Goal: Task Accomplishment & Management: Manage account settings

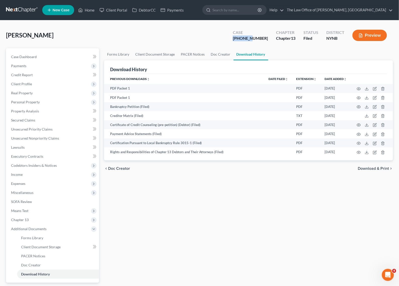
click at [30, 13] on link at bounding box center [22, 10] width 32 height 9
click at [30, 12] on link at bounding box center [22, 10] width 32 height 9
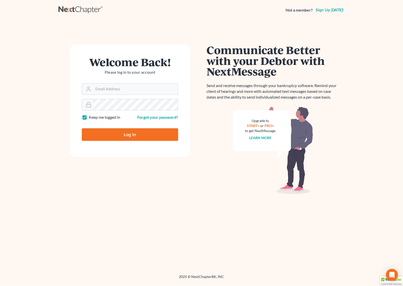
type input "contact@mvnlaw.com"
click at [130, 128] on input "Log In" at bounding box center [130, 134] width 96 height 13
type input "Thinking..."
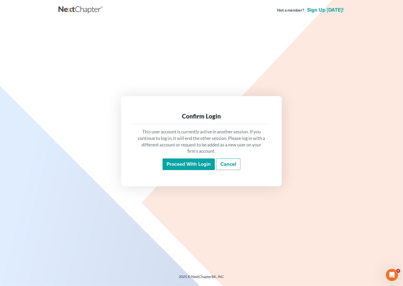
click at [200, 169] on input "Proceed with login" at bounding box center [189, 164] width 52 height 12
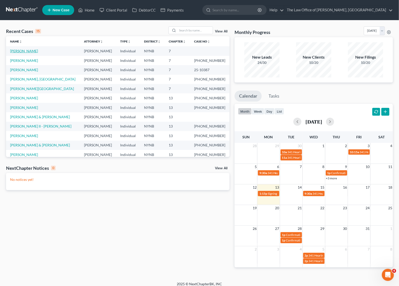
click at [23, 50] on link "Laport, Rachel" at bounding box center [24, 51] width 28 height 4
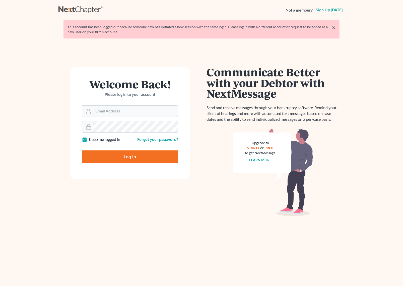
type input "[EMAIL_ADDRESS][DOMAIN_NAME]"
click at [136, 164] on form "Welcome Back! Please log in to your account Email Address contact@mvnlaw.com Pa…" at bounding box center [130, 123] width 121 height 112
click at [142, 160] on input "Log In" at bounding box center [130, 156] width 96 height 13
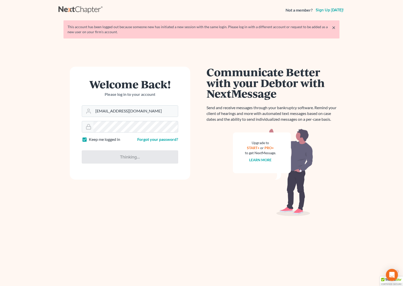
type input "Thinking..."
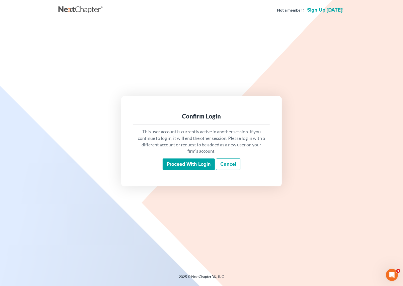
click at [185, 158] on input "Proceed with login" at bounding box center [189, 164] width 52 height 12
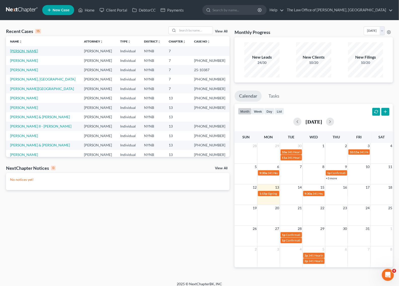
click at [26, 49] on link "[PERSON_NAME]" at bounding box center [24, 51] width 28 height 4
click at [26, 49] on link "Laport, Rachel" at bounding box center [24, 51] width 28 height 4
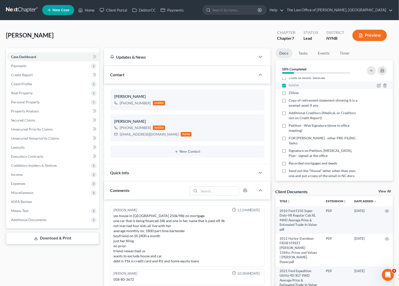
scroll to position [94, 0]
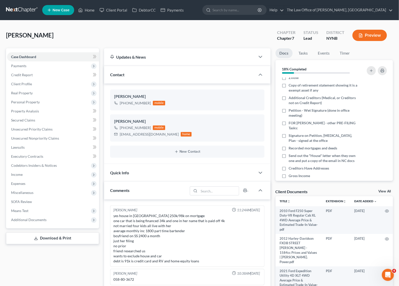
click at [134, 39] on div "Laport, Rachel Upgraded Chapter Chapter 7 Status Lead District NYNB Preview" at bounding box center [199, 37] width 386 height 22
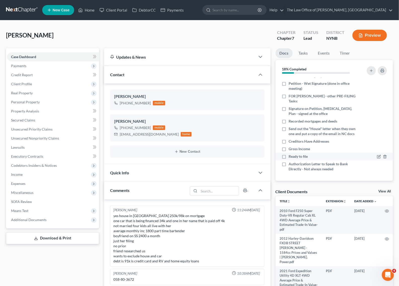
scroll to position [131, 0]
click at [111, 31] on div "Laport, Rachel Upgraded Chapter Chapter 7 Status Lead District NYNB Preview" at bounding box center [199, 37] width 386 height 22
click at [310, 149] on div "Gross Income" at bounding box center [320, 148] width 78 height 5
click at [288, 148] on label "Gross Income" at bounding box center [298, 148] width 21 height 5
click at [290, 148] on input "Gross Income" at bounding box center [291, 147] width 3 height 3
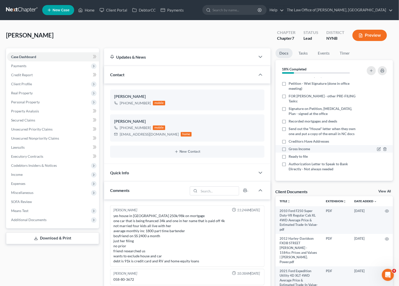
checkbox input "true"
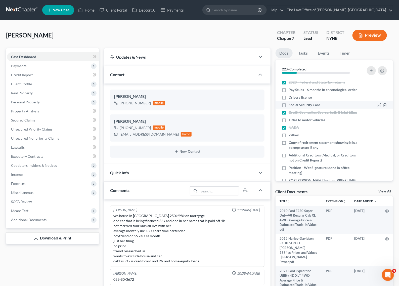
scroll to position [0, 0]
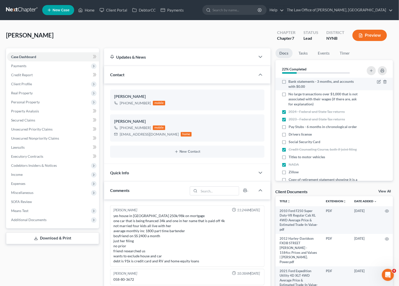
click at [288, 81] on label "Bank statements - 3 months, and accounts with $0.00" at bounding box center [323, 84] width 71 height 10
click at [290, 81] on input "Bank statements - 3 months, and accounts with $0.00" at bounding box center [291, 80] width 3 height 3
checkbox input "true"
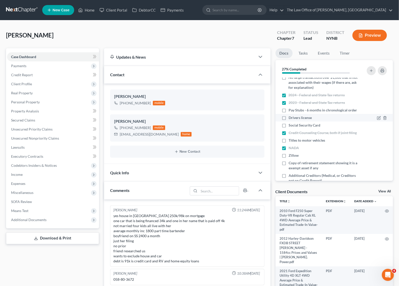
scroll to position [31, 0]
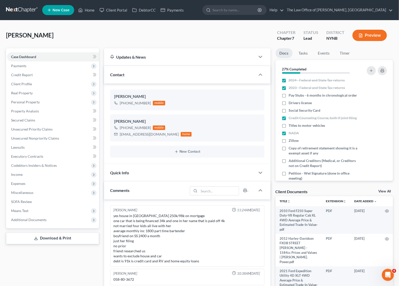
click at [175, 39] on div "Laport, Rachel Upgraded Chapter Chapter 7 Status Lead District NYNB Preview" at bounding box center [199, 37] width 386 height 22
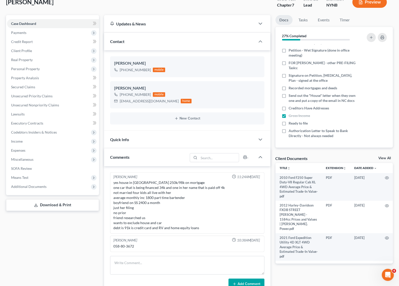
scroll to position [63, 0]
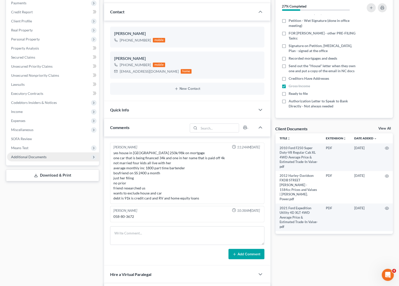
click at [50, 161] on span "Additional Documents" at bounding box center [53, 156] width 92 height 9
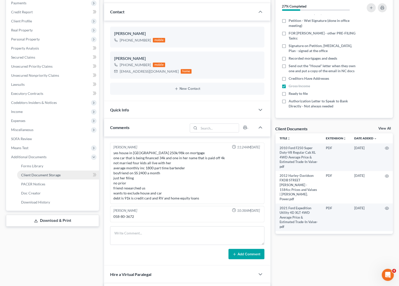
click at [48, 177] on link "Client Document Storage" at bounding box center [58, 174] width 82 height 9
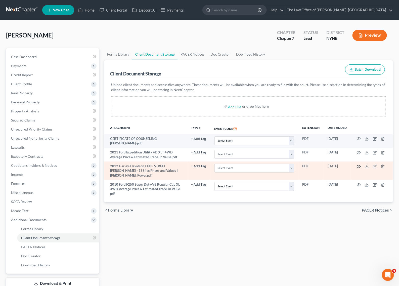
click at [358, 166] on circle "button" at bounding box center [358, 166] width 1 height 1
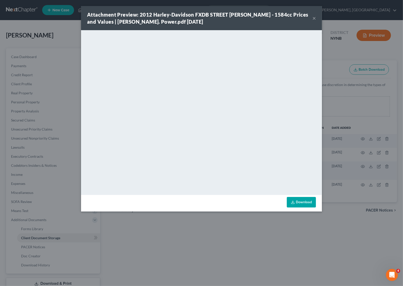
click at [314, 16] on button "×" at bounding box center [315, 18] width 4 height 6
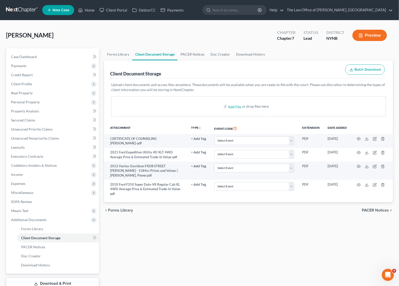
click at [199, 234] on div "Forms Library Client Document Storage PACER Notices Doc Creator Download Histor…" at bounding box center [248, 168] width 294 height 241
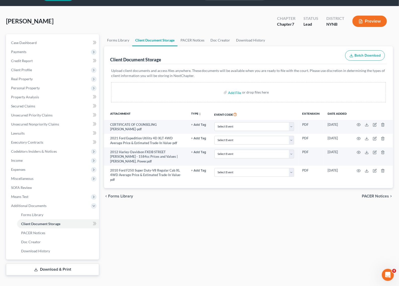
scroll to position [22, 0]
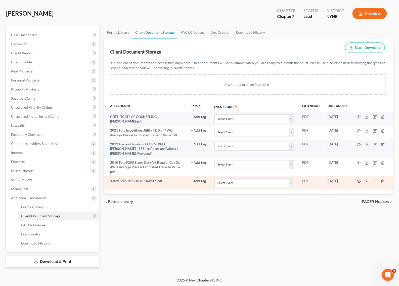
click at [360, 180] on icon "button" at bounding box center [359, 181] width 4 height 3
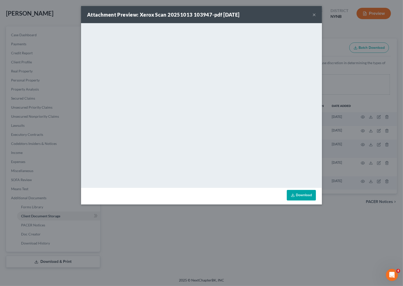
click at [313, 15] on button "×" at bounding box center [315, 15] width 4 height 6
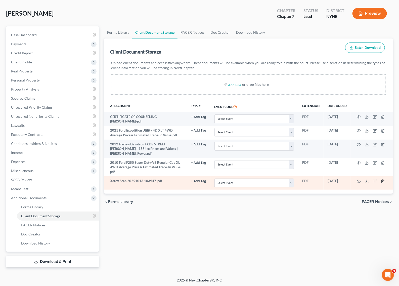
click at [381, 179] on icon "button" at bounding box center [382, 180] width 2 height 3
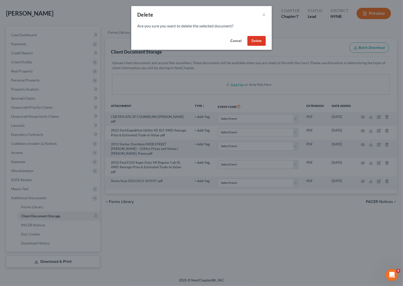
click at [254, 40] on button "Delete" at bounding box center [257, 41] width 18 height 10
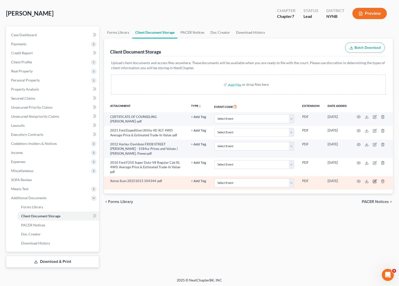
click at [373, 179] on icon "button" at bounding box center [374, 181] width 4 height 4
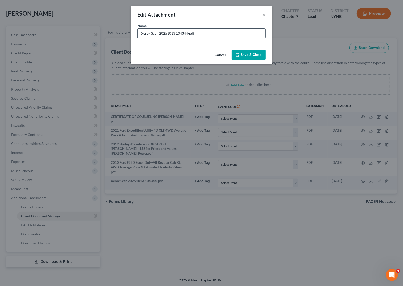
click at [155, 33] on input "Xerox Scan 20251013 104344-pdf" at bounding box center [202, 34] width 128 height 10
type input "bank statement s"
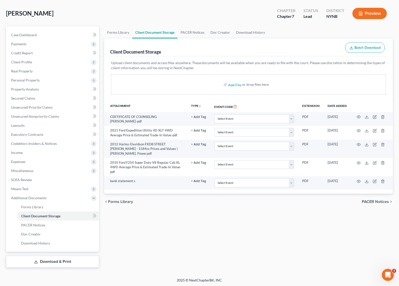
drag, startPoint x: 217, startPoint y: 207, endPoint x: 240, endPoint y: 207, distance: 23.1
click at [217, 207] on div "Forms Library Client Document Storage PACER Notices Doc Creator Download Histor…" at bounding box center [248, 146] width 294 height 241
click at [164, 214] on div "Forms Library Client Document Storage PACER Notices Doc Creator Download Histor…" at bounding box center [248, 146] width 294 height 241
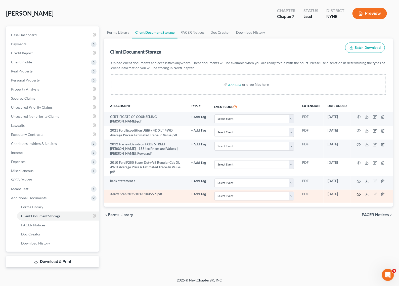
click at [360, 192] on icon "button" at bounding box center [358, 194] width 4 height 4
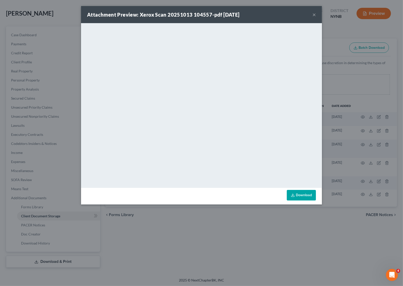
click at [351, 71] on div "Attachment Preview: Xerox Scan 20251013 104557-pdf 10/13/2025 × <object ng-attr…" at bounding box center [201, 143] width 403 height 286
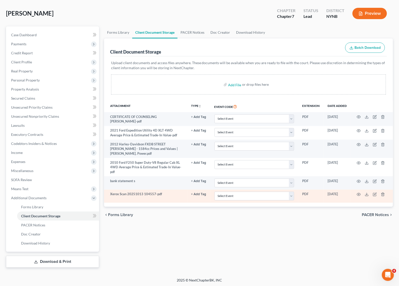
click at [361, 189] on td at bounding box center [371, 195] width 42 height 13
click at [359, 192] on icon "button" at bounding box center [358, 194] width 4 height 4
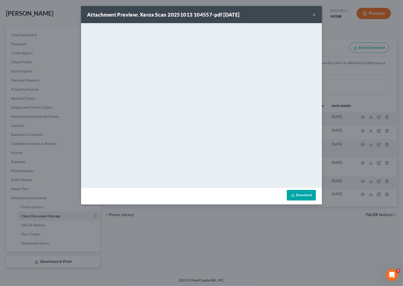
click at [313, 14] on button "×" at bounding box center [315, 15] width 4 height 6
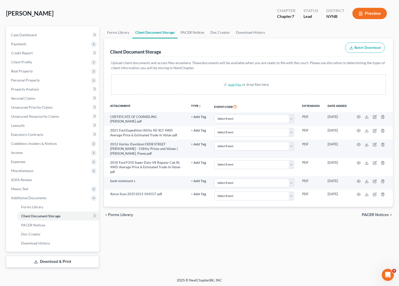
click at [153, 8] on div "Laport, Rachel Upgraded Chapter Chapter 7 Status Lead District NYNB Preview" at bounding box center [199, 16] width 386 height 22
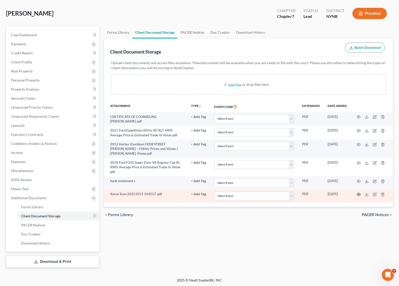
click at [359, 192] on icon "button" at bounding box center [358, 194] width 4 height 4
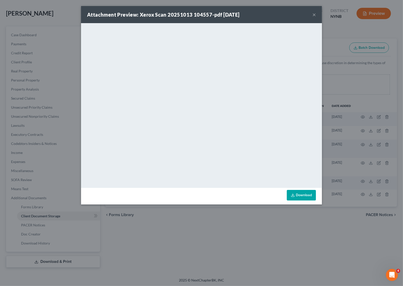
click at [314, 14] on button "×" at bounding box center [315, 15] width 4 height 6
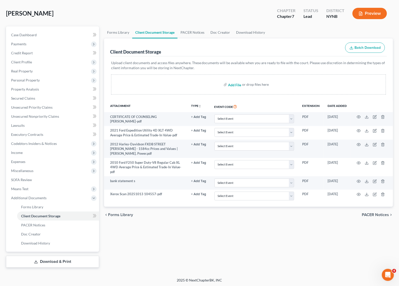
click at [235, 84] on input "file" at bounding box center [234, 84] width 12 height 9
type input "C:\fakepath\Rachel Laport Gross Summary.xlsx"
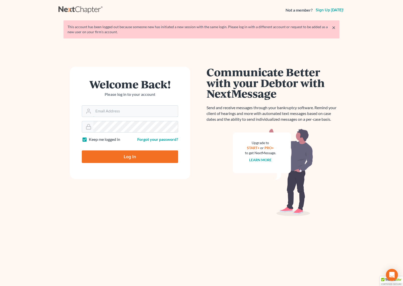
type input "[EMAIL_ADDRESS][DOMAIN_NAME]"
click at [155, 158] on input "Log In" at bounding box center [130, 156] width 96 height 13
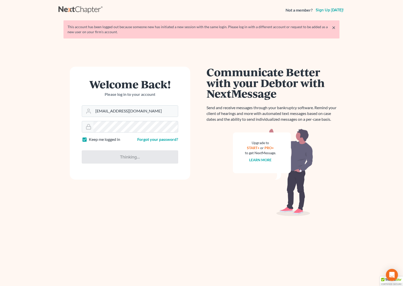
type input "Thinking..."
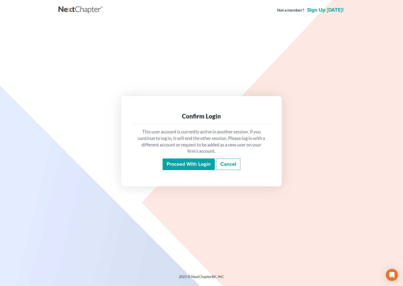
click at [198, 164] on input "Proceed with login" at bounding box center [189, 164] width 52 height 12
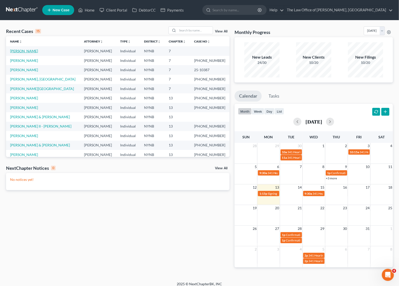
click at [26, 50] on link "[PERSON_NAME]" at bounding box center [24, 51] width 28 height 4
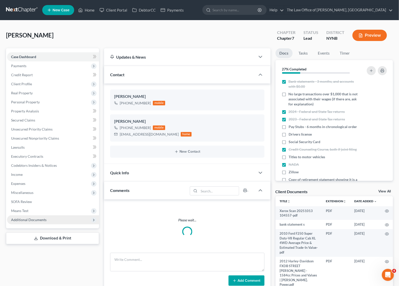
click at [43, 216] on span "Additional Documents" at bounding box center [53, 219] width 92 height 9
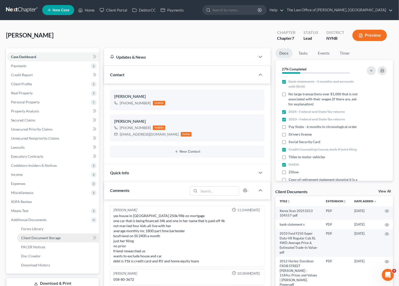
scroll to position [298, 0]
click at [63, 235] on link "Client Document Storage" at bounding box center [58, 237] width 82 height 9
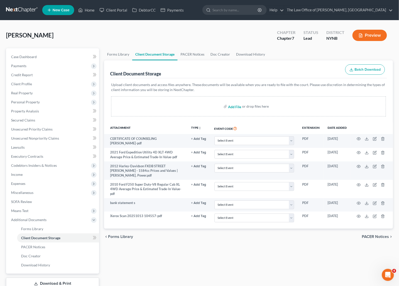
click at [233, 106] on input "file" at bounding box center [234, 106] width 12 height 9
type input "C:\fakepath\Rachel Laport Gross Summary.xlsx"
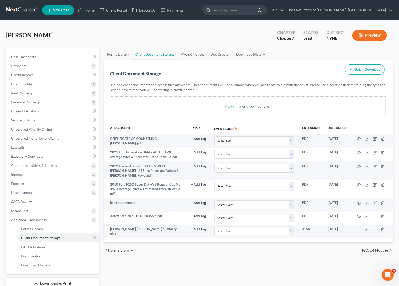
click at [150, 34] on div "Laport, Rachel Upgraded Chapter Chapter 7 Status Lead District NYNB Preview" at bounding box center [199, 37] width 386 height 22
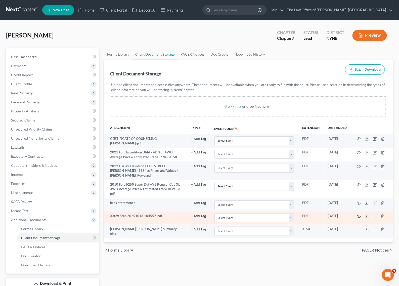
click at [357, 214] on icon "button" at bounding box center [358, 216] width 4 height 4
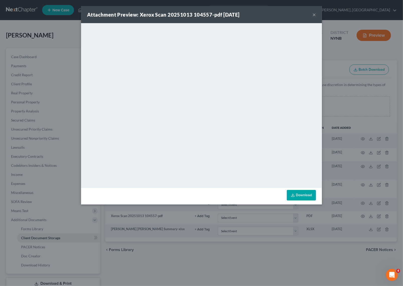
drag, startPoint x: 315, startPoint y: 14, endPoint x: 331, endPoint y: 46, distance: 35.4
click at [314, 14] on button "×" at bounding box center [315, 15] width 4 height 6
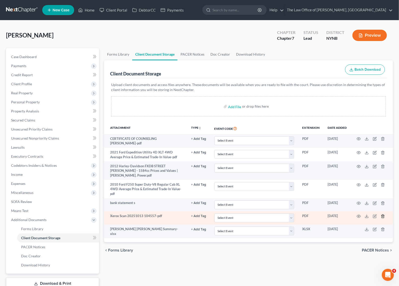
click at [382, 214] on icon "button" at bounding box center [382, 216] width 4 height 4
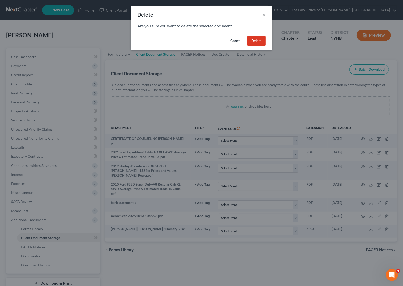
click at [258, 37] on button "Delete" at bounding box center [257, 41] width 18 height 10
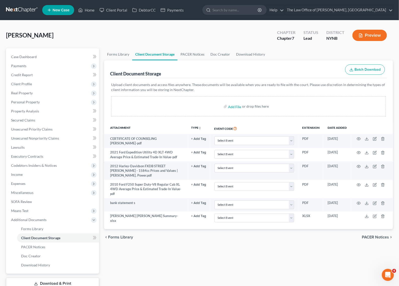
click at [240, 104] on label "Add File" at bounding box center [235, 106] width 14 height 9
click at [237, 107] on input "file" at bounding box center [234, 106] width 12 height 9
type input "C:\fakepath\id and social.pdf"
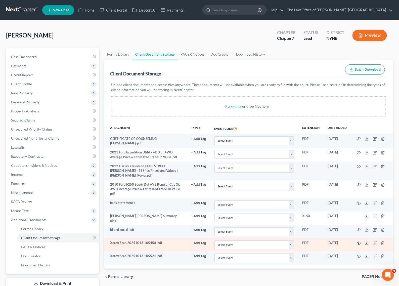
click at [357, 241] on icon "button" at bounding box center [359, 242] width 4 height 3
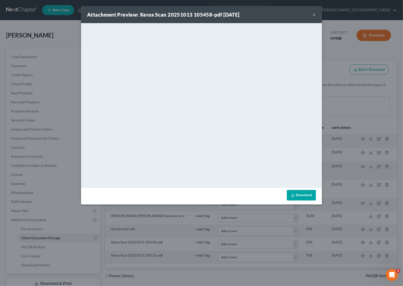
click at [350, 92] on div "Attachment Preview: Xerox Scan 20251013 105458-pdf 10/13/2025 × <object ng-attr…" at bounding box center [201, 143] width 403 height 286
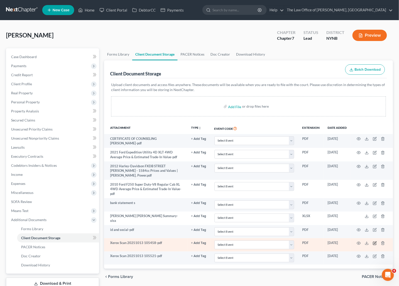
click at [373, 241] on icon "button" at bounding box center [374, 242] width 3 height 3
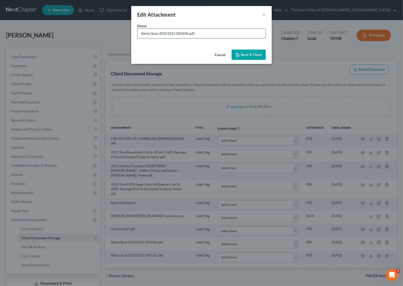
click at [177, 38] on input "Xerox Scan 20251013 105458-pdf" at bounding box center [202, 34] width 128 height 10
type input "notice claim"
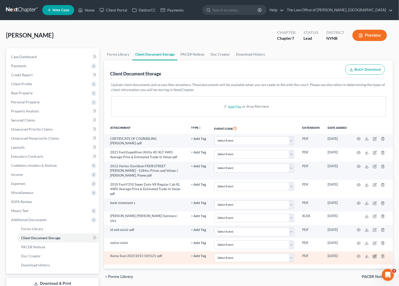
click at [374, 254] on icon "button" at bounding box center [375, 255] width 2 height 2
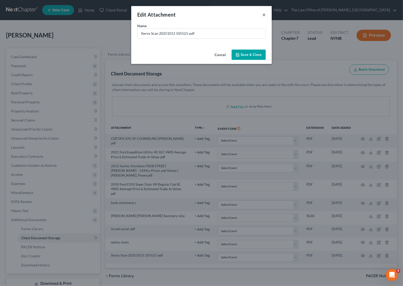
click at [263, 14] on button "×" at bounding box center [264, 15] width 4 height 6
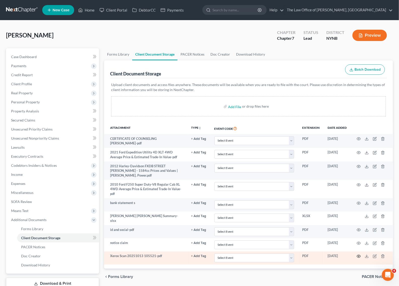
click at [359, 254] on icon "button" at bounding box center [358, 256] width 4 height 4
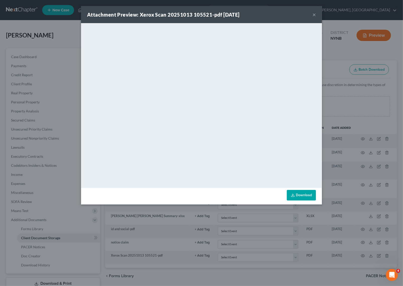
click at [313, 14] on button "×" at bounding box center [315, 15] width 4 height 6
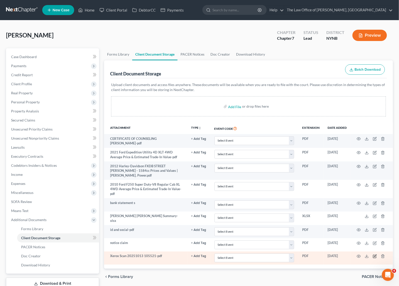
click at [375, 254] on icon "button" at bounding box center [375, 255] width 2 height 2
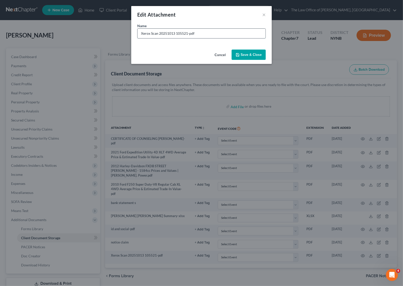
click at [193, 32] on input "Xerox Scan 20251013 105521-pdf" at bounding box center [202, 34] width 128 height 10
click at [193, 33] on input "Xerox Scan 20251013 105521-pdf" at bounding box center [202, 34] width 128 height 10
type input "zillow"
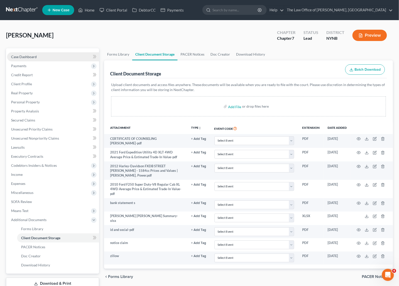
click at [46, 52] on link "Case Dashboard" at bounding box center [53, 56] width 92 height 9
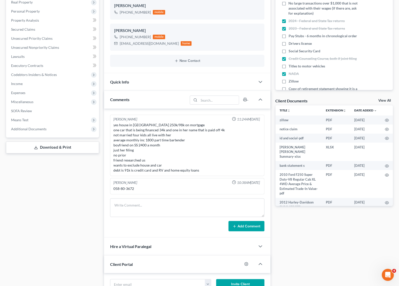
scroll to position [94, 0]
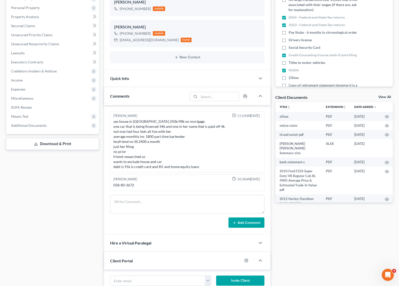
drag, startPoint x: 61, startPoint y: 126, endPoint x: 72, endPoint y: 133, distance: 13.2
click at [62, 124] on span "Additional Documents" at bounding box center [53, 125] width 92 height 9
click at [67, 142] on link "Client Document Storage" at bounding box center [58, 143] width 82 height 9
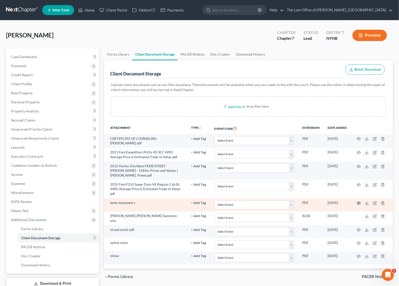
click at [357, 201] on icon "button" at bounding box center [358, 203] width 4 height 4
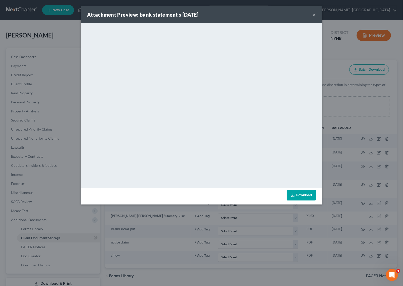
click at [314, 13] on button "×" at bounding box center [315, 15] width 4 height 6
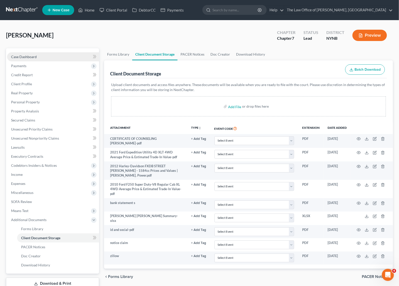
click at [45, 54] on link "Case Dashboard" at bounding box center [53, 56] width 92 height 9
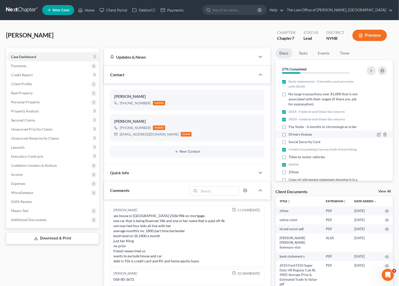
click at [299, 137] on span "Drivers license" at bounding box center [299, 134] width 23 height 5
click at [294, 135] on input "Drivers license" at bounding box center [291, 133] width 3 height 3
checkbox input "true"
click at [301, 144] on span "Social Security Card" at bounding box center [304, 141] width 32 height 5
click at [294, 142] on input "Social Security Card" at bounding box center [291, 140] width 3 height 3
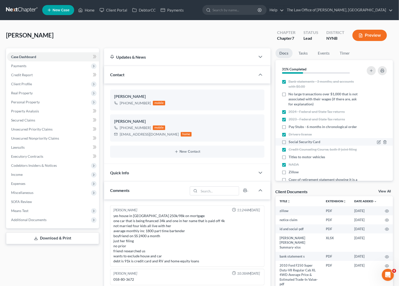
checkbox input "true"
click at [324, 101] on span "No large transactions over $1,000 that is not associated with their wages (if t…" at bounding box center [323, 98] width 71 height 15
click at [294, 95] on input "No large transactions over $1,000 that is not associated with their wages (if t…" at bounding box center [291, 92] width 3 height 3
checkbox input "true"
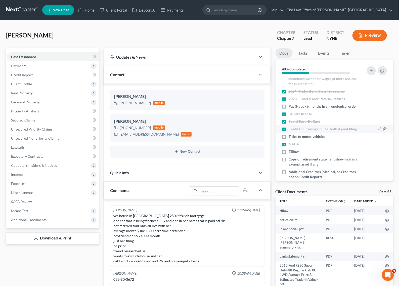
scroll to position [94, 0]
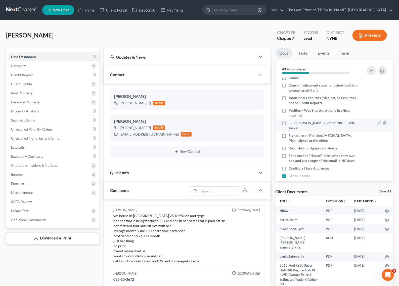
click at [300, 130] on span "FOR Kieran - other PRE-FILING Tasks:" at bounding box center [323, 125] width 71 height 10
click at [294, 124] on input "FOR Kieran - other PRE-FILING Tasks:" at bounding box center [291, 121] width 3 height 3
checkbox input "true"
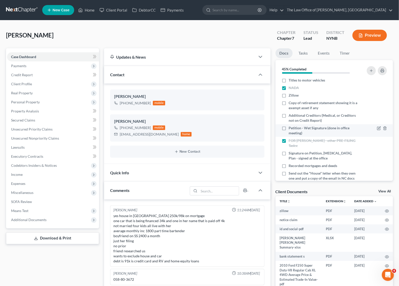
scroll to position [63, 0]
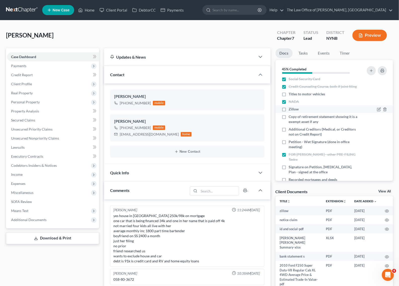
click at [310, 112] on div "Zillow" at bounding box center [320, 108] width 78 height 5
click at [288, 112] on label "Zillow" at bounding box center [293, 108] width 10 height 5
click at [290, 110] on input "Zillow" at bounding box center [291, 107] width 3 height 3
checkbox input "true"
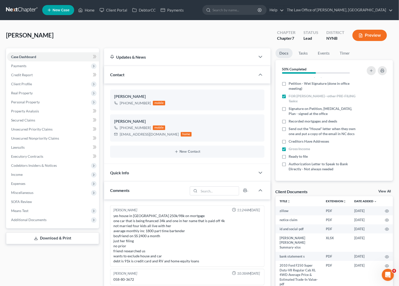
scroll to position [131, 0]
click at [43, 104] on span "Personal Property" at bounding box center [53, 101] width 92 height 9
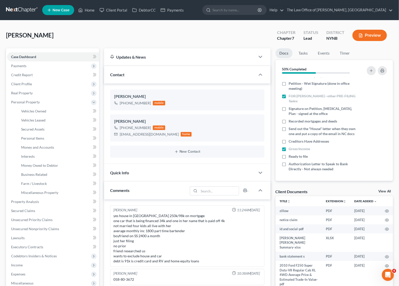
click at [143, 42] on div "Laport, Rachel Upgraded Chapter Chapter 7 Status Lead District NYNB Preview" at bounding box center [199, 37] width 386 height 22
click at [126, 28] on div "Laport, Rachel Upgraded Chapter Chapter 7 Status Lead District NYNB Preview" at bounding box center [199, 37] width 386 height 22
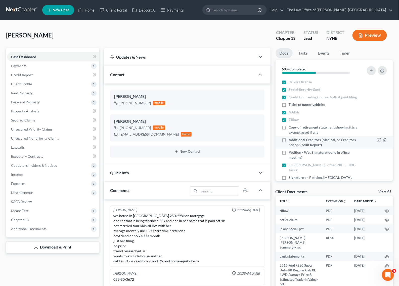
scroll to position [63, 0]
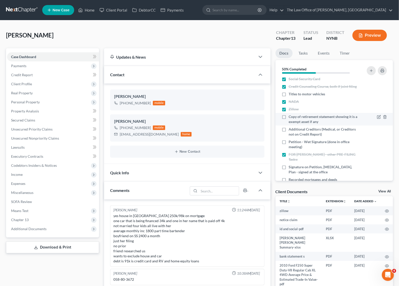
click at [317, 124] on span "Copy of retirement statement showing it is a exempt asset if any" at bounding box center [323, 119] width 71 height 10
click at [294, 117] on input "Copy of retirement statement showing it is a exempt asset if any" at bounding box center [291, 115] width 3 height 3
checkbox input "true"
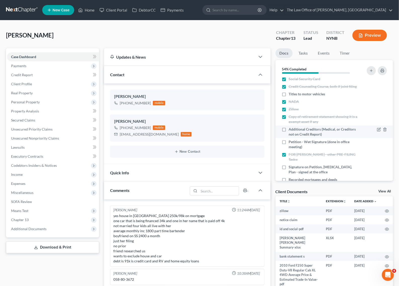
click at [307, 137] on span "Additional Creditors (Medical, or Creditors not on Credit Report)" at bounding box center [323, 132] width 71 height 10
click at [294, 130] on input "Additional Creditors (Medical, or Creditors not on Credit Report)" at bounding box center [291, 128] width 3 height 3
checkbox input "true"
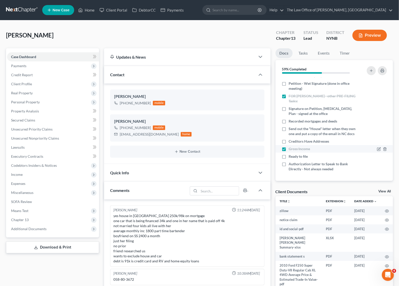
scroll to position [131, 0]
drag, startPoint x: 62, startPoint y: 138, endPoint x: 99, endPoint y: 148, distance: 38.9
click at [62, 138] on link "Unsecured Nonpriority Claims" at bounding box center [53, 138] width 92 height 9
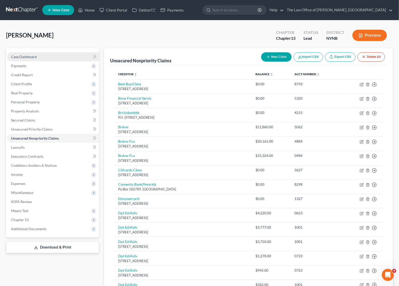
click at [63, 59] on link "Case Dashboard" at bounding box center [53, 56] width 92 height 9
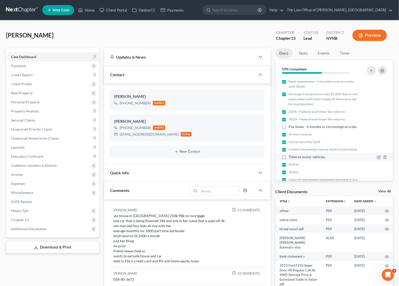
scroll to position [298, 0]
click at [305, 159] on span "Titles to motor vehicles" at bounding box center [306, 156] width 36 height 5
click at [294, 157] on input "Titles to motor vehicles" at bounding box center [291, 155] width 3 height 3
checkbox input "true"
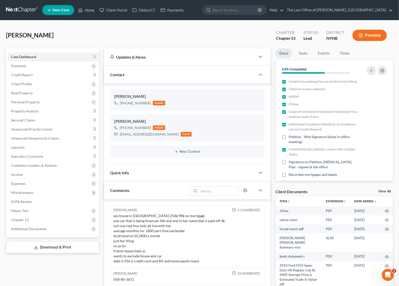
scroll to position [126, 0]
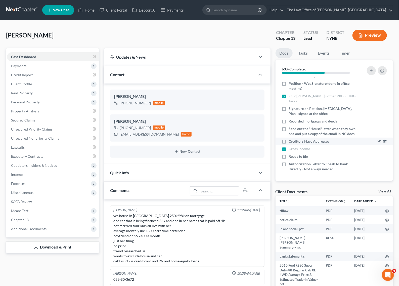
click at [308, 144] on span "Creditors Have Addresses" at bounding box center [308, 141] width 40 height 5
click at [294, 142] on input "Creditors Have Addresses" at bounding box center [291, 140] width 3 height 3
checkbox input "true"
click at [142, 135] on div "rlaport89@gmail.com" at bounding box center [149, 134] width 59 height 5
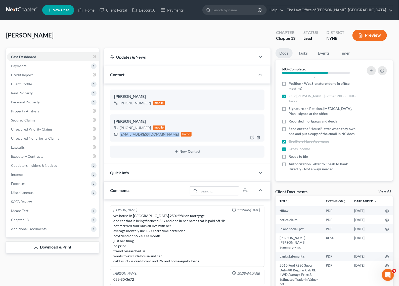
click at [142, 135] on div "rlaport89@gmail.com" at bounding box center [149, 134] width 59 height 5
copy div "rlaport89@gmail.com"
click at [38, 232] on span "Additional Documents" at bounding box center [53, 228] width 92 height 9
click at [47, 247] on span "Client Document Storage" at bounding box center [40, 246] width 39 height 4
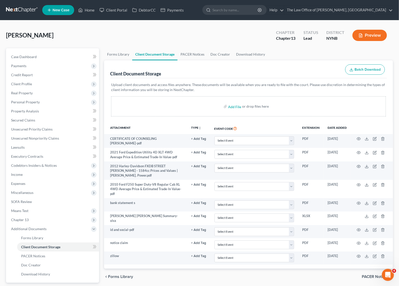
scroll to position [31, 0]
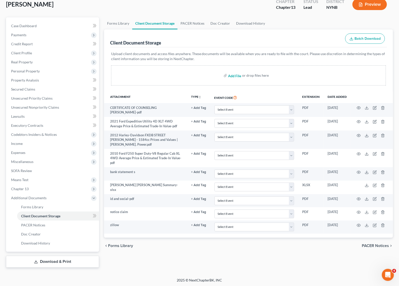
click at [234, 76] on input "file" at bounding box center [234, 75] width 12 height 9
type input "C:\fakepath\house letter.pdf"
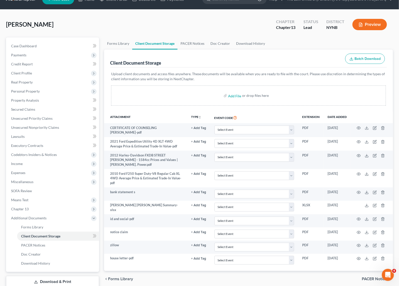
scroll to position [0, 0]
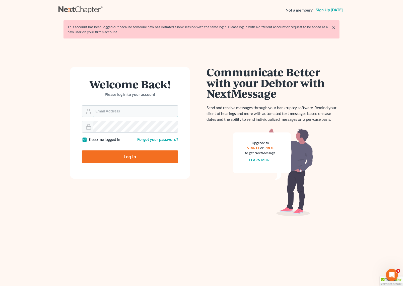
type input "[EMAIL_ADDRESS][DOMAIN_NAME]"
click at [147, 154] on input "Log In" at bounding box center [130, 156] width 96 height 13
type input "Thinking..."
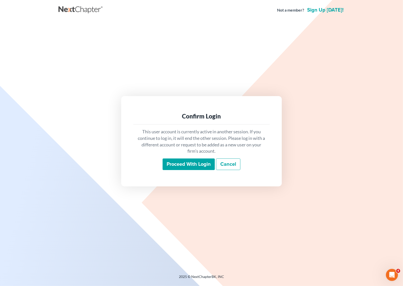
click at [184, 166] on input "Proceed with login" at bounding box center [189, 164] width 52 height 12
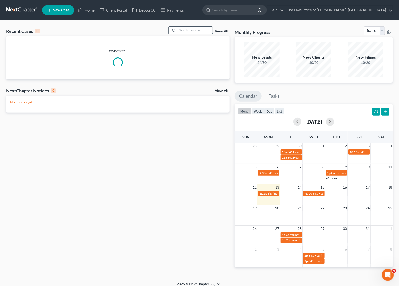
click at [184, 31] on input "search" at bounding box center [194, 30] width 35 height 7
click at [185, 31] on input "search" at bounding box center [194, 30] width 35 height 7
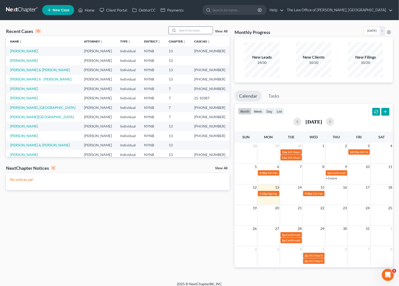
paste input "[PERSON_NAME]"
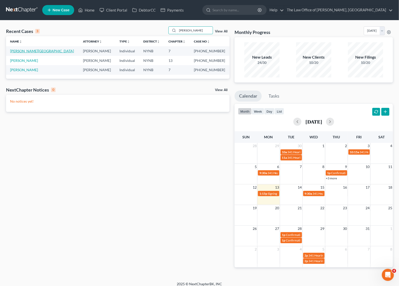
type input "[PERSON_NAME]"
click at [37, 51] on link "[PERSON_NAME][GEOGRAPHIC_DATA]" at bounding box center [42, 51] width 64 height 4
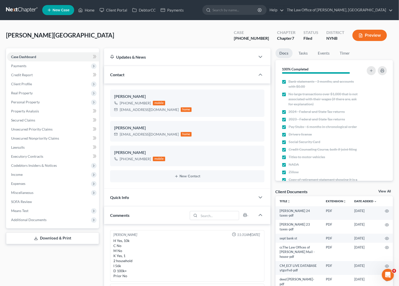
scroll to position [28, 0]
drag, startPoint x: 265, startPoint y: 37, endPoint x: 248, endPoint y: 37, distance: 17.3
click at [248, 37] on div "[PHONE_NUMBER]" at bounding box center [251, 38] width 35 height 6
copy div "25-60897"
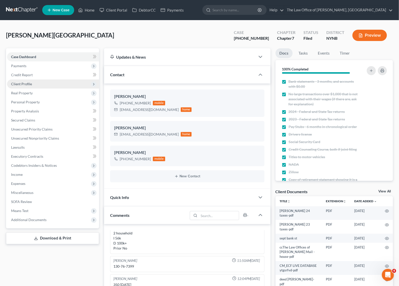
click at [34, 83] on span "Client Profile" at bounding box center [53, 83] width 92 height 9
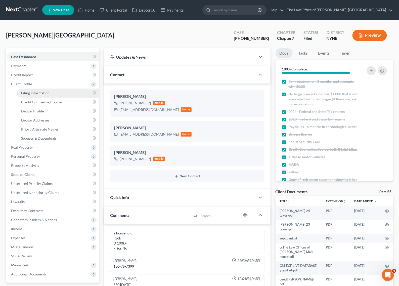
click at [48, 94] on span "Filing Information" at bounding box center [35, 93] width 28 height 4
select select "1"
select select "0"
select select "35"
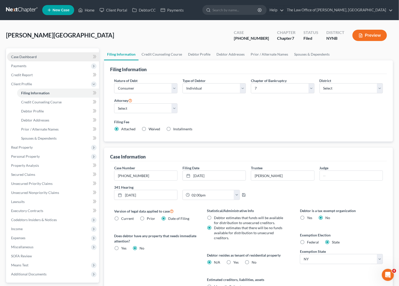
click at [38, 59] on link "Case Dashboard" at bounding box center [53, 56] width 92 height 9
click at [39, 59] on link "Case Dashboard" at bounding box center [53, 56] width 92 height 9
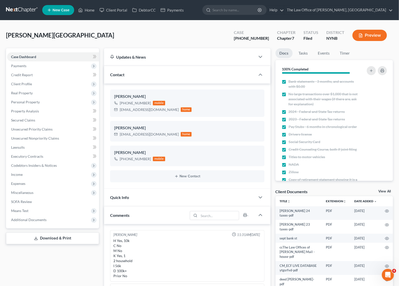
scroll to position [28, 0]
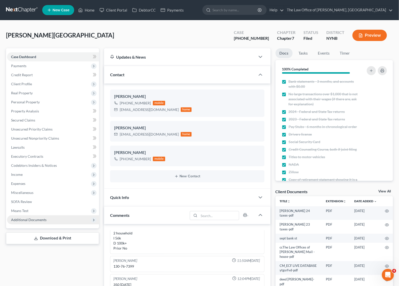
click at [51, 217] on span "Additional Documents" at bounding box center [53, 219] width 92 height 9
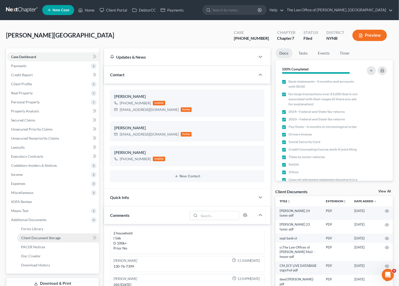
click at [61, 238] on link "Client Document Storage" at bounding box center [58, 237] width 82 height 9
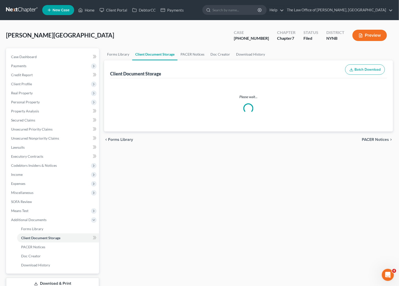
select select "1"
select select "5"
select select "1"
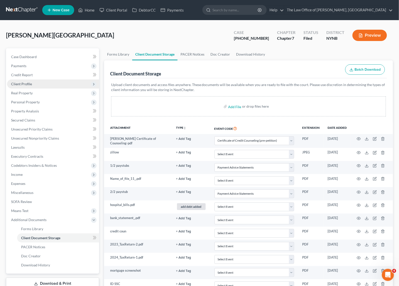
click at [54, 83] on span "Client Profile" at bounding box center [53, 83] width 92 height 9
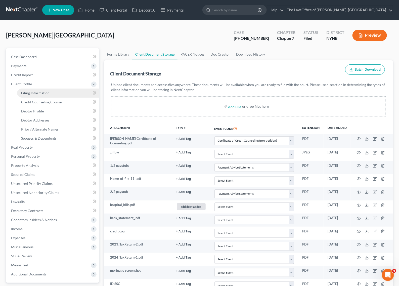
click at [51, 93] on link "Filing Information" at bounding box center [58, 92] width 82 height 9
select select "1"
select select "0"
select select "54"
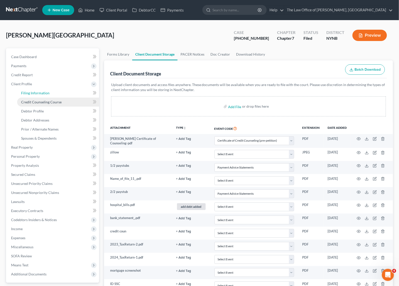
select select "0"
select select "35"
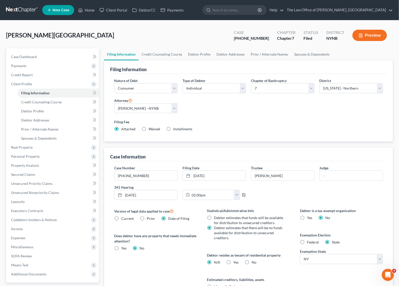
click at [37, 13] on link at bounding box center [22, 10] width 32 height 9
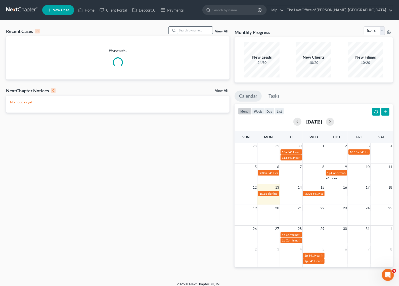
click at [183, 30] on input "search" at bounding box center [194, 30] width 35 height 7
paste input "Malorku"
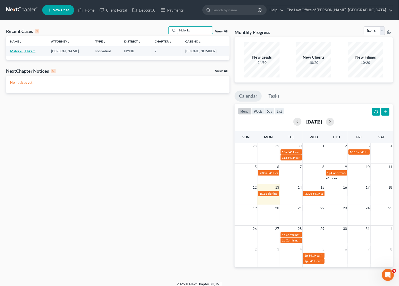
type input "Malorku"
click at [28, 50] on link "Malorku, Elikem" at bounding box center [22, 51] width 25 height 4
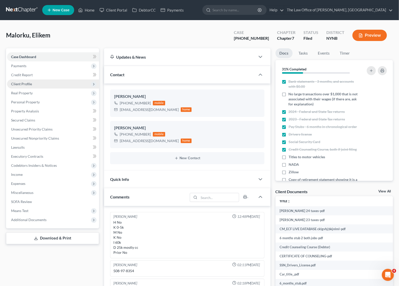
click at [39, 83] on span "Client Profile" at bounding box center [53, 83] width 92 height 9
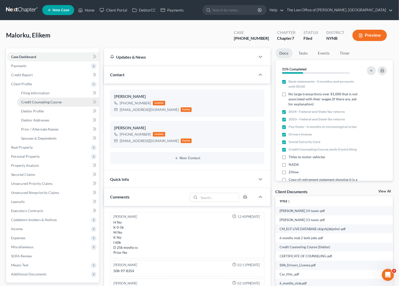
scroll to position [13, 0]
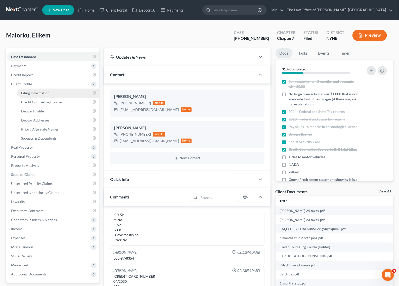
click at [46, 92] on span "Filing Information" at bounding box center [35, 93] width 28 height 4
select select "1"
select select "0"
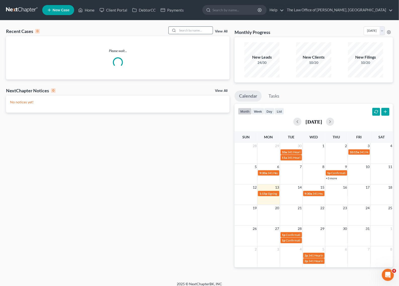
click at [185, 28] on input "search" at bounding box center [194, 30] width 35 height 7
paste input "Kohler"
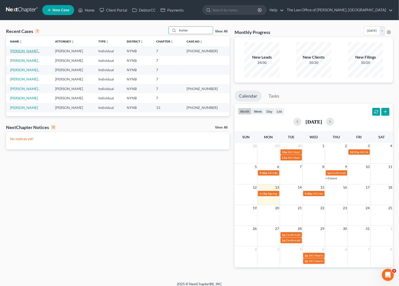
type input "Kohler"
click at [29, 50] on link "[PERSON_NAME].." at bounding box center [24, 51] width 29 height 4
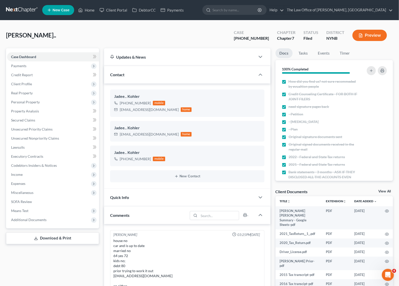
click at [44, 223] on span "Additional Documents" at bounding box center [53, 219] width 92 height 9
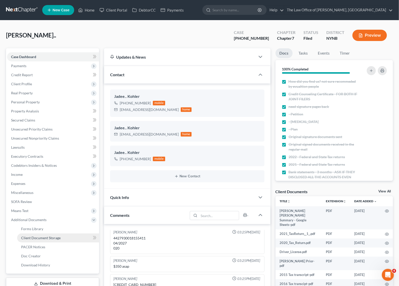
click at [78, 236] on link "Client Document Storage" at bounding box center [58, 237] width 82 height 9
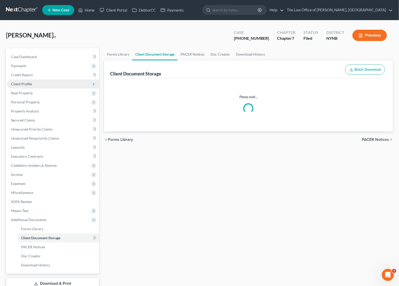
click at [48, 86] on span "Client Profile" at bounding box center [53, 83] width 92 height 9
select select "5"
select select "1"
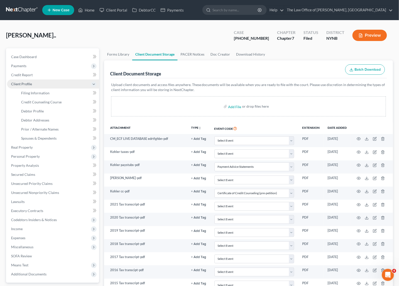
click at [38, 85] on span "Client Profile" at bounding box center [53, 83] width 92 height 9
click at [47, 95] on link "Filing Information" at bounding box center [58, 92] width 82 height 9
select select "1"
select select "0"
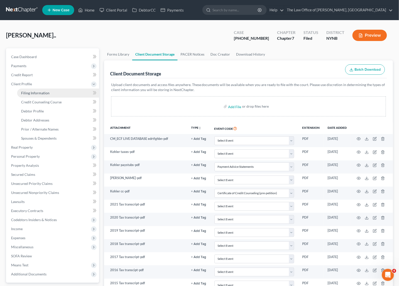
select select "0"
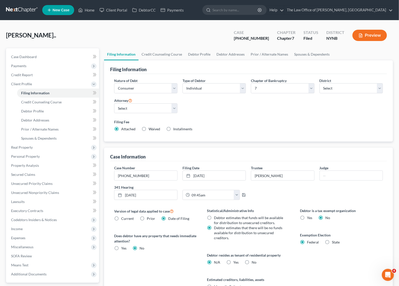
click at [26, 12] on link at bounding box center [22, 10] width 32 height 9
click at [26, 11] on link at bounding box center [22, 10] width 32 height 9
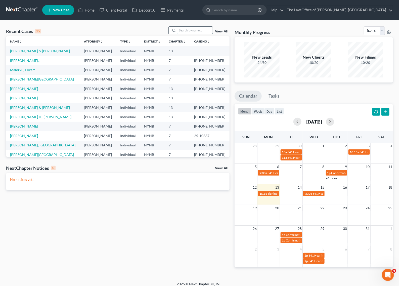
click at [201, 30] on input "search" at bounding box center [194, 30] width 35 height 7
paste input "[PERSON_NAME]"
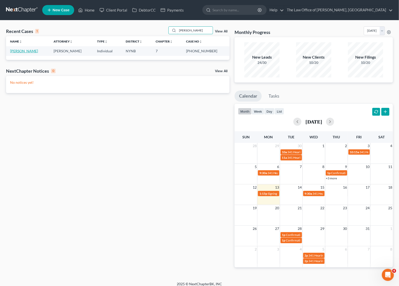
type input "[PERSON_NAME]"
click at [17, 51] on link "[PERSON_NAME]" at bounding box center [24, 51] width 28 height 4
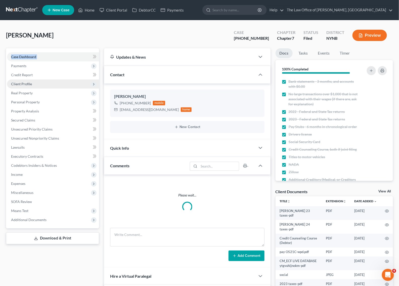
click at [27, 83] on span "Client Profile" at bounding box center [21, 84] width 21 height 4
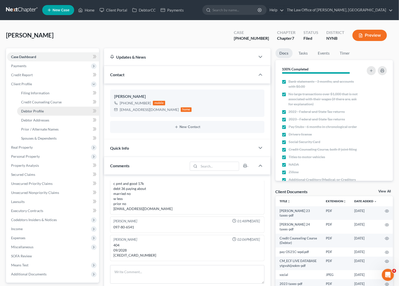
scroll to position [168, 0]
click at [46, 91] on span "Filing Information" at bounding box center [35, 93] width 28 height 4
select select "1"
select select "0"
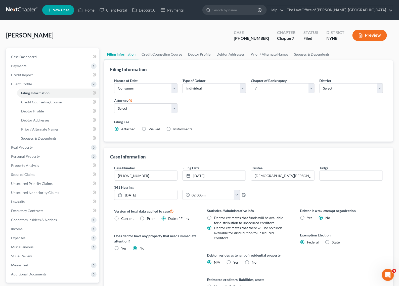
click at [243, 198] on div "02:00pm 12:00am 12:30am 1:00am 1:30am 2:00am 2:30am 3:00am 3:30am 4:00am 4:30am…" at bounding box center [214, 195] width 68 height 10
click at [243, 195] on icon "button" at bounding box center [244, 195] width 4 height 4
click at [30, 9] on link at bounding box center [22, 10] width 32 height 9
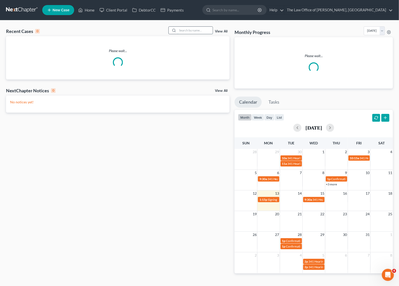
drag, startPoint x: 199, startPoint y: 33, endPoint x: 199, endPoint y: 27, distance: 6.3
click at [199, 27] on input "search" at bounding box center [194, 30] width 35 height 7
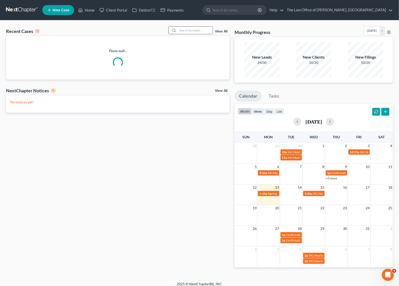
paste input "[PERSON_NAME]"
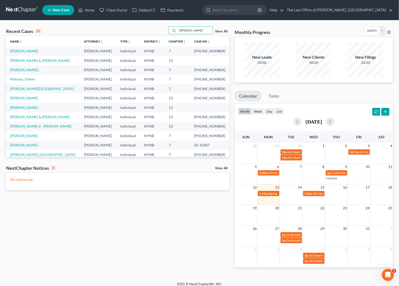
click at [42, 50] on td "[PERSON_NAME]" at bounding box center [43, 50] width 74 height 9
click at [183, 33] on input "[PERSON_NAME]" at bounding box center [194, 30] width 35 height 7
click at [193, 32] on input "Jasewicz" at bounding box center [194, 30] width 35 height 7
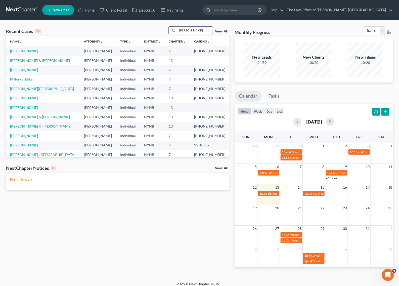
click at [200, 33] on input "Jasewicz" at bounding box center [194, 30] width 35 height 7
click at [194, 29] on input "Jasewicz" at bounding box center [194, 30] width 35 height 7
click at [138, 35] on div "Recent Cases 15 Jasewicz View All" at bounding box center [117, 31] width 223 height 10
click at [180, 29] on input "Jasewicz" at bounding box center [194, 30] width 35 height 7
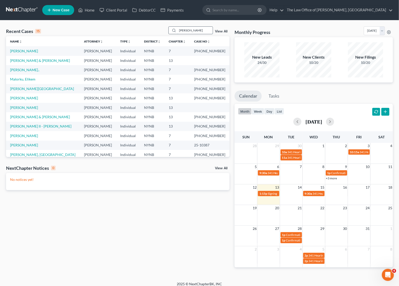
click at [181, 29] on input "Jasewicz" at bounding box center [194, 30] width 35 height 7
paste input "Danielle"
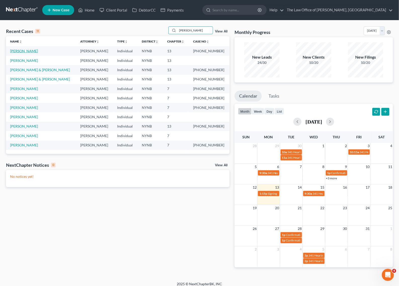
type input "Danielle"
click at [28, 51] on link "[PERSON_NAME]" at bounding box center [24, 51] width 28 height 4
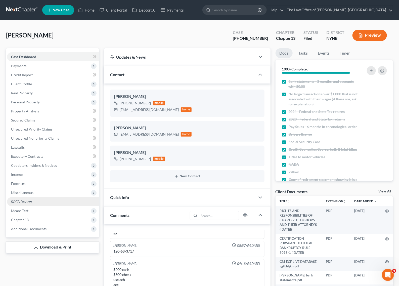
scroll to position [329, 0]
click at [53, 87] on span "Client Profile" at bounding box center [53, 83] width 92 height 9
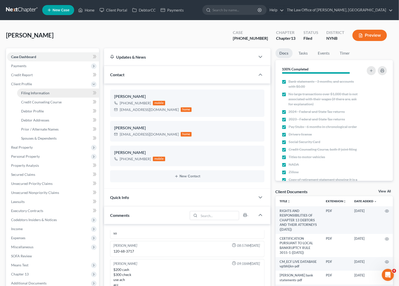
click at [53, 93] on link "Filing Information" at bounding box center [58, 92] width 82 height 9
select select "1"
select select "0"
select select "3"
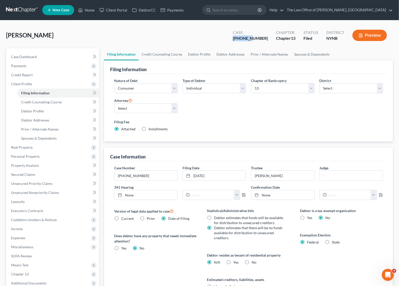
drag, startPoint x: 264, startPoint y: 38, endPoint x: 244, endPoint y: 39, distance: 19.9
click at [244, 39] on div "Case 25-60912-6" at bounding box center [250, 35] width 43 height 15
copy div "25-60912"
click at [144, 178] on input "[PHONE_NUMBER]" at bounding box center [145, 176] width 63 height 10
click at [151, 195] on link "None" at bounding box center [145, 195] width 63 height 10
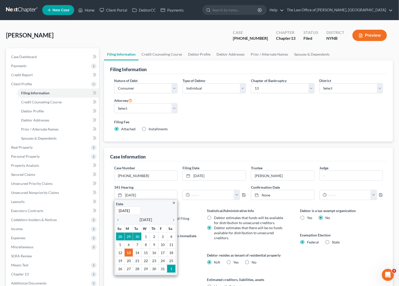
paste input "1/17/2025"
type input "11/17/2025"
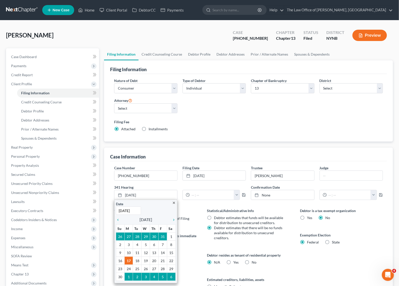
click at [178, 185] on label "341 Hearing" at bounding box center [180, 186] width 137 height 5
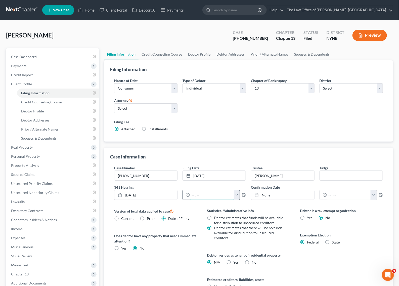
click at [214, 196] on input "text" at bounding box center [212, 195] width 44 height 10
click at [215, 192] on input "text" at bounding box center [212, 195] width 44 height 10
paste input "09:30 AM"
type input "09:30 AM"
click at [244, 193] on icon "button" at bounding box center [243, 194] width 3 height 3
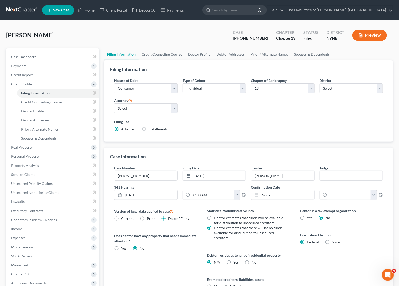
click at [22, 15] on nav "Home New Case Client Portal DebtorCC Payments The Law Office of Christiaan Van …" at bounding box center [199, 10] width 399 height 20
click at [27, 11] on link at bounding box center [22, 10] width 32 height 9
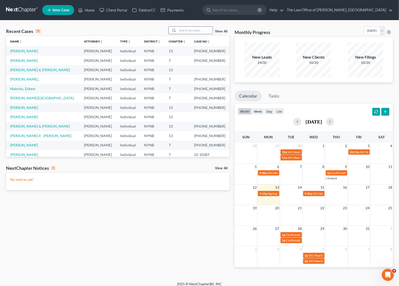
click at [202, 28] on input "search" at bounding box center [194, 30] width 35 height 7
paste input "[PERSON_NAME]"
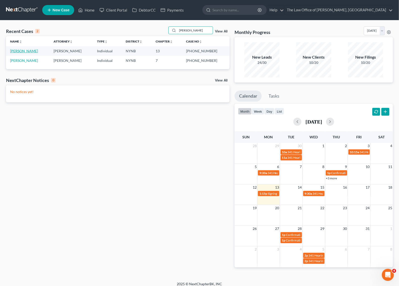
type input "[PERSON_NAME]"
click at [22, 52] on link "[PERSON_NAME]" at bounding box center [24, 51] width 28 height 4
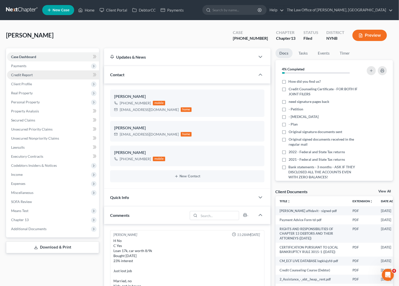
click at [53, 72] on link "Credit Report" at bounding box center [53, 74] width 92 height 9
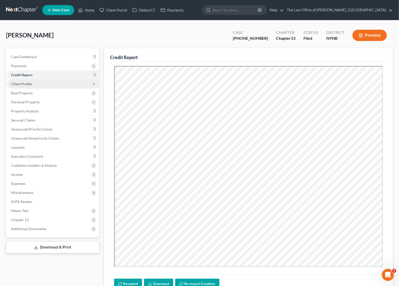
click at [60, 80] on span "Client Profile" at bounding box center [53, 83] width 92 height 9
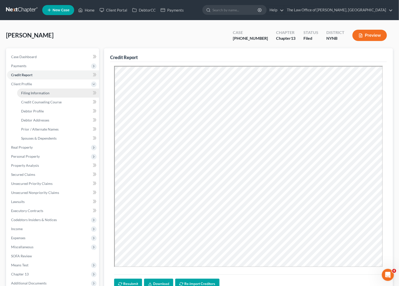
click at [53, 92] on link "Filing Information" at bounding box center [58, 92] width 82 height 9
select select "1"
select select "0"
select select "3"
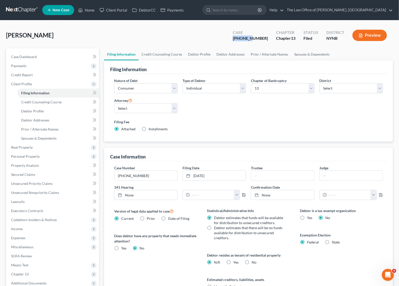
drag, startPoint x: 259, startPoint y: 37, endPoint x: 239, endPoint y: 38, distance: 20.9
click at [239, 38] on div "Dickinson, Terri Upgraded Case 25-11187-1 Chapter Chapter 13 Status Filed Distr…" at bounding box center [199, 37] width 386 height 22
copy div "25-11187"
click at [27, 10] on link at bounding box center [22, 10] width 32 height 9
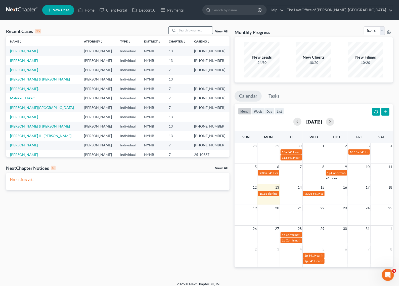
click at [195, 30] on input "search" at bounding box center [194, 30] width 35 height 7
click at [197, 33] on input "search" at bounding box center [194, 30] width 35 height 7
paste input "Dutcher"
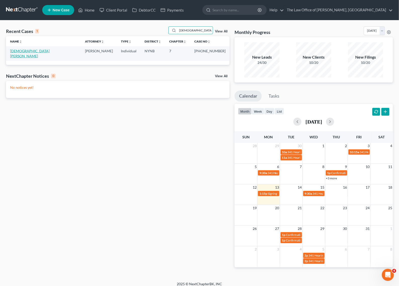
type input "Dutcher"
click at [27, 53] on link "Dutcher, Mark" at bounding box center [29, 53] width 39 height 9
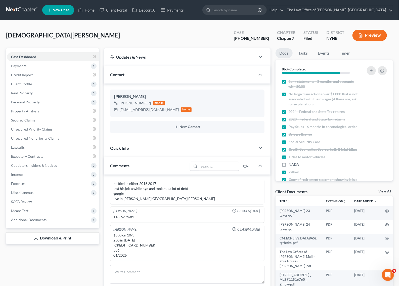
scroll to position [376, 0]
drag, startPoint x: 265, startPoint y: 39, endPoint x: 244, endPoint y: 39, distance: 21.1
click at [244, 39] on div "Case 25-60896-6" at bounding box center [251, 35] width 43 height 15
copy div "25-60896"
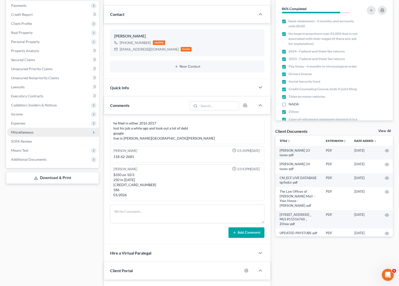
scroll to position [63, 0]
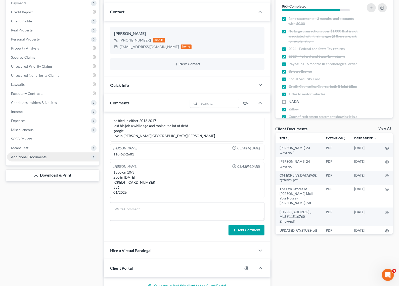
click at [46, 156] on span "Additional Documents" at bounding box center [53, 156] width 92 height 9
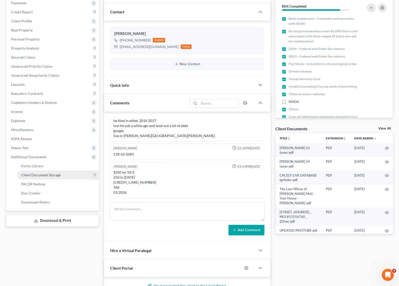
click at [69, 175] on link "Client Document Storage" at bounding box center [58, 174] width 82 height 9
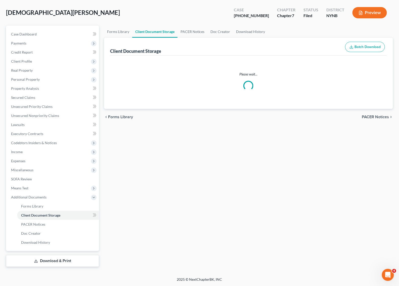
scroll to position [0, 0]
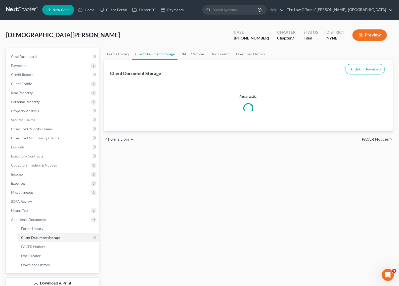
select select "5"
select select "1"
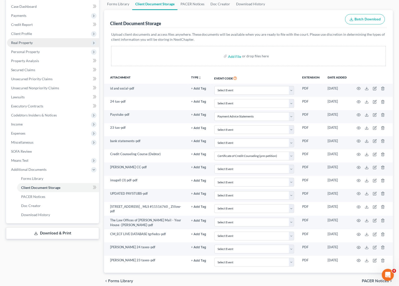
scroll to position [11, 0]
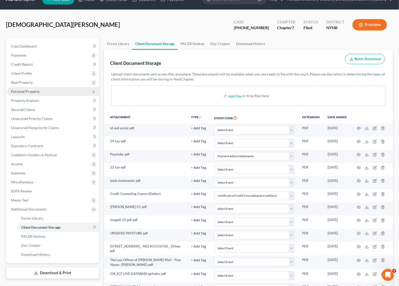
click at [49, 90] on span "Personal Property" at bounding box center [53, 91] width 92 height 9
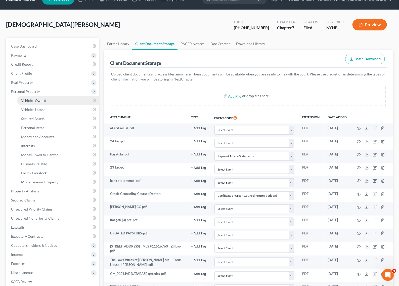
click at [48, 100] on link "Vehicles Owned" at bounding box center [58, 100] width 82 height 9
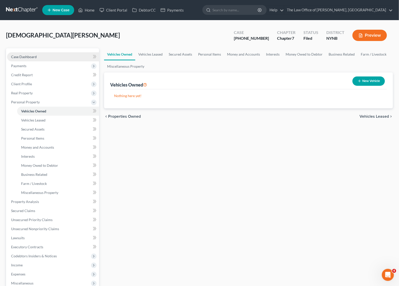
click at [41, 60] on link "Case Dashboard" at bounding box center [53, 56] width 92 height 9
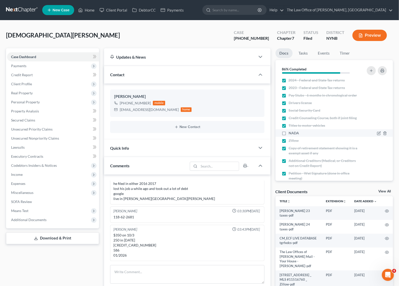
scroll to position [376, 0]
click at [316, 135] on div "NADA" at bounding box center [320, 132] width 78 height 5
click at [288, 135] on label "NADA" at bounding box center [293, 132] width 10 height 5
click at [290, 134] on input "NADA" at bounding box center [291, 131] width 3 height 3
checkbox input "true"
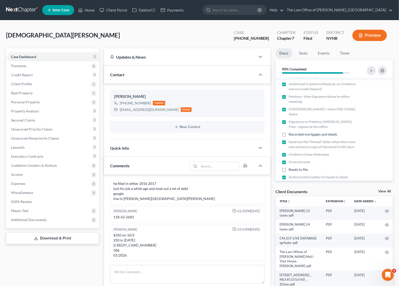
scroll to position [126, 0]
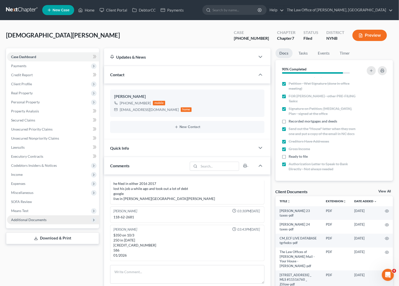
click at [64, 218] on span "Additional Documents" at bounding box center [53, 219] width 92 height 9
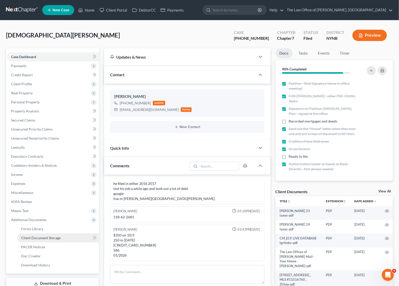
click at [72, 239] on link "Client Document Storage" at bounding box center [58, 237] width 82 height 9
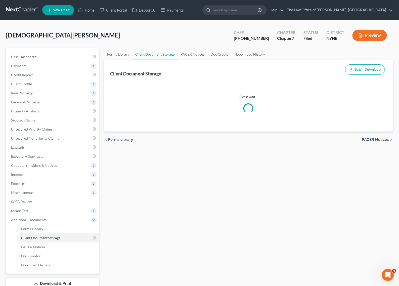
select select "5"
select select "1"
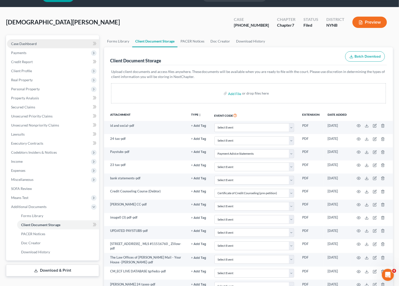
scroll to position [11, 0]
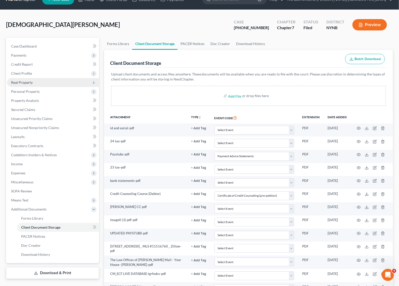
click at [41, 82] on span "Real Property" at bounding box center [53, 82] width 92 height 9
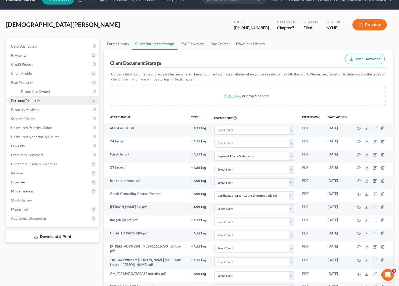
click at [44, 101] on span "Personal Property" at bounding box center [53, 100] width 92 height 9
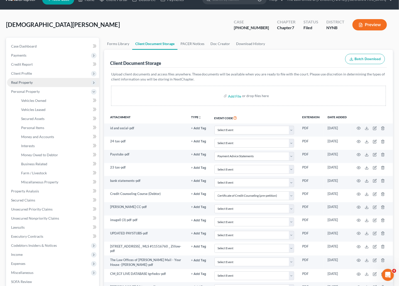
click at [40, 82] on span "Real Property" at bounding box center [53, 82] width 92 height 9
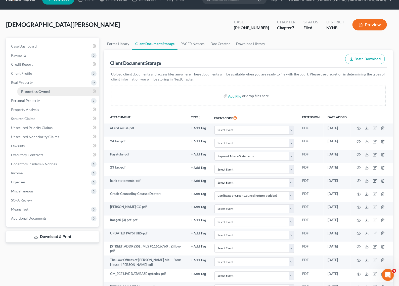
click at [43, 88] on link "Properties Owned" at bounding box center [58, 91] width 82 height 9
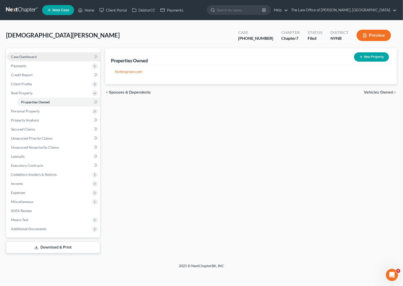
click at [36, 53] on link "Case Dashboard" at bounding box center [53, 56] width 93 height 9
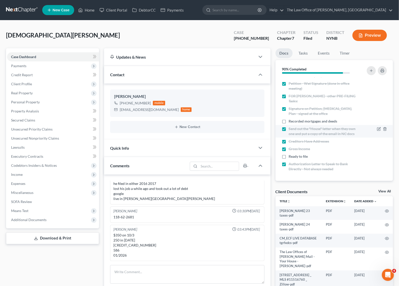
scroll to position [376, 0]
click at [310, 122] on span "Recorded mortgages and deeds" at bounding box center [312, 121] width 48 height 5
click at [294, 122] on input "Recorded mortgages and deeds" at bounding box center [291, 120] width 3 height 3
checkbox input "true"
click at [312, 159] on div "Ready to file" at bounding box center [320, 156] width 78 height 5
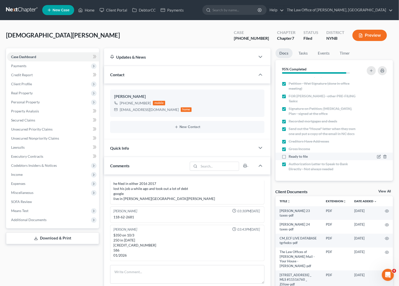
click at [308, 159] on div "Ready to file" at bounding box center [320, 156] width 78 height 5
click at [288, 159] on label "Ready to file" at bounding box center [297, 156] width 19 height 5
click at [290, 157] on input "Ready to file" at bounding box center [291, 155] width 3 height 3
checkbox input "true"
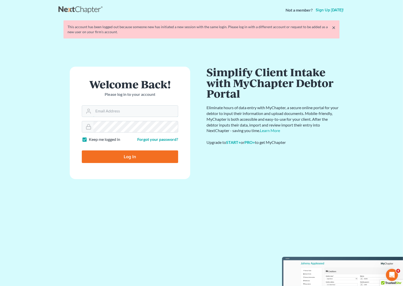
type input "[EMAIL_ADDRESS][DOMAIN_NAME]"
click at [127, 164] on form "Welcome Back! Please log in to your account Email Address [EMAIL_ADDRESS][DOMAI…" at bounding box center [130, 123] width 121 height 112
click at [128, 162] on input "Log In" at bounding box center [130, 156] width 96 height 13
type input "Thinking..."
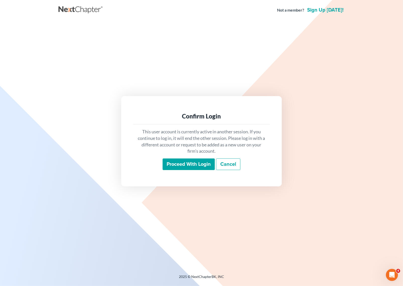
click at [189, 158] on input "Proceed with login" at bounding box center [189, 164] width 52 height 12
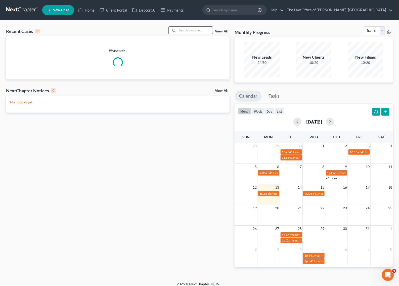
click at [188, 31] on input "search" at bounding box center [194, 30] width 35 height 7
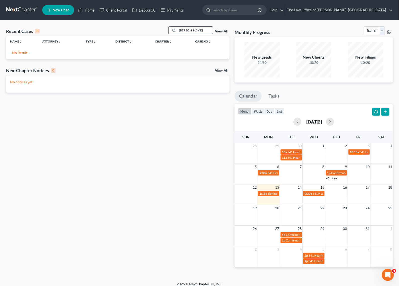
click at [193, 32] on input "[PERSON_NAME]" at bounding box center [194, 30] width 35 height 7
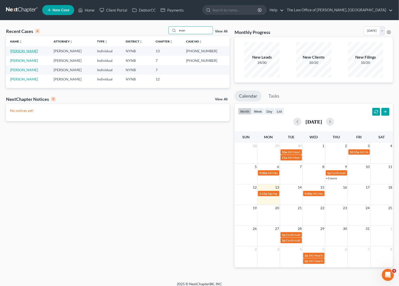
type input "evan"
click at [20, 50] on link "[PERSON_NAME]" at bounding box center [24, 51] width 28 height 4
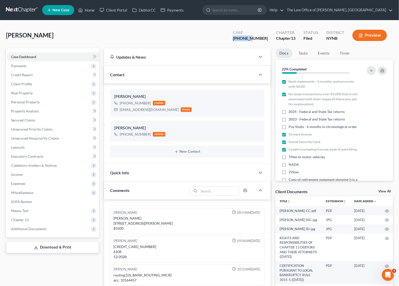
drag, startPoint x: 263, startPoint y: 39, endPoint x: 241, endPoint y: 41, distance: 21.7
click at [241, 41] on div "Case [PHONE_NUMBER] Chapter Chapter 13 Status [GEOGRAPHIC_DATA] [GEOGRAPHIC_DAT…" at bounding box center [310, 35] width 166 height 18
copy div "25-11088"
click at [46, 224] on span "Additional Documents" at bounding box center [53, 228] width 92 height 9
click at [37, 246] on span "Client Document Storage" at bounding box center [40, 246] width 39 height 4
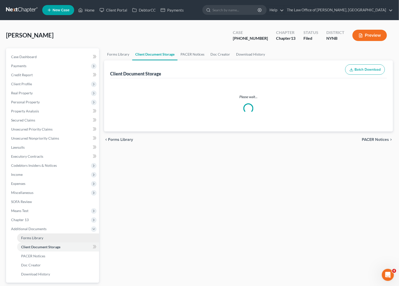
select select "1"
select select "5"
select select "2"
select select "6"
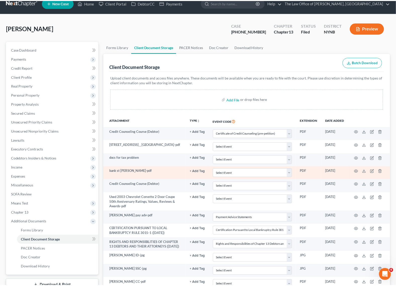
scroll to position [31, 0]
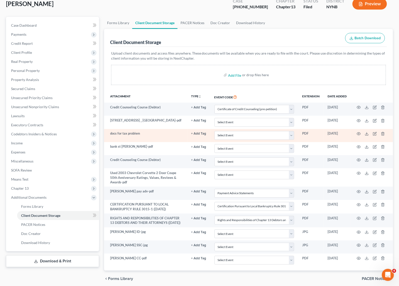
click at [361, 133] on td at bounding box center [371, 135] width 42 height 13
click at [358, 132] on icon "button" at bounding box center [358, 134] width 4 height 4
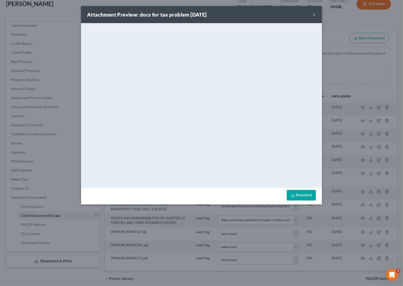
click at [315, 13] on button "×" at bounding box center [315, 15] width 4 height 6
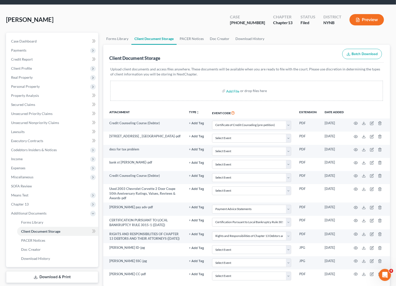
scroll to position [0, 0]
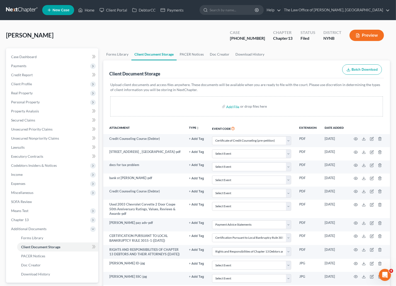
click at [14, 9] on link at bounding box center [22, 10] width 32 height 9
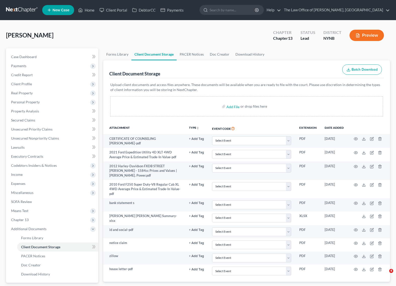
drag, startPoint x: 0, startPoint y: 0, endPoint x: 16, endPoint y: 9, distance: 18.1
click at [16, 9] on link at bounding box center [22, 10] width 32 height 9
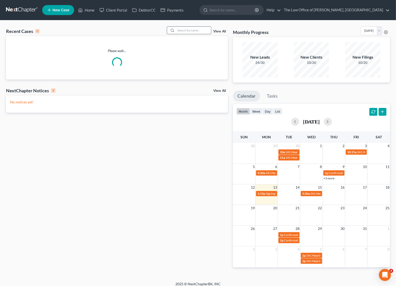
click at [195, 33] on input "search" at bounding box center [193, 30] width 35 height 7
click at [194, 32] on input "search" at bounding box center [193, 30] width 35 height 7
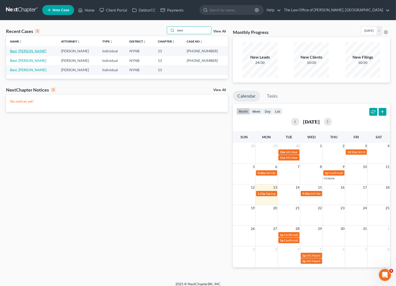
type input "best"
click at [17, 50] on link "Best, [PERSON_NAME]" at bounding box center [28, 51] width 36 height 4
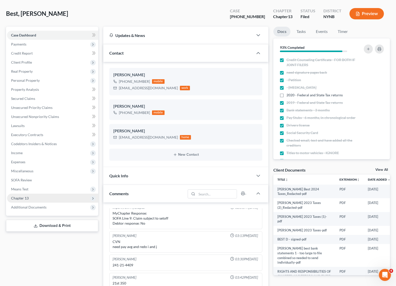
scroll to position [31, 0]
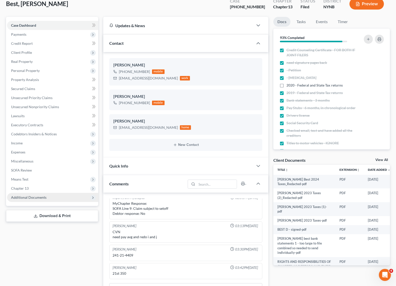
click at [42, 195] on span "Additional Documents" at bounding box center [28, 197] width 35 height 4
click at [48, 196] on span "Additional Documents" at bounding box center [52, 197] width 91 height 9
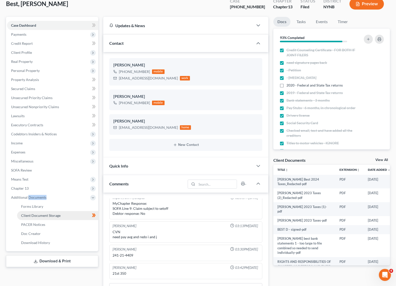
click at [55, 216] on span "Client Document Storage" at bounding box center [40, 215] width 39 height 4
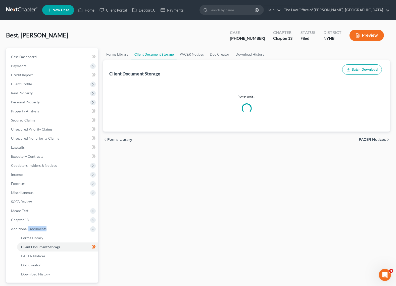
click at [268, 68] on div "Client Document Storage Batch Download" at bounding box center [246, 69] width 274 height 18
select select "5"
select select "1"
select select "5"
select select "2"
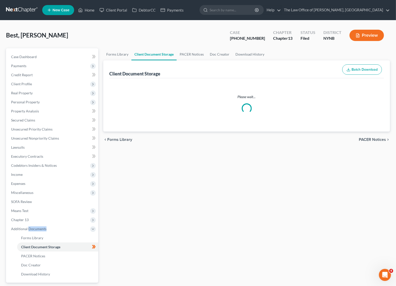
select select "6"
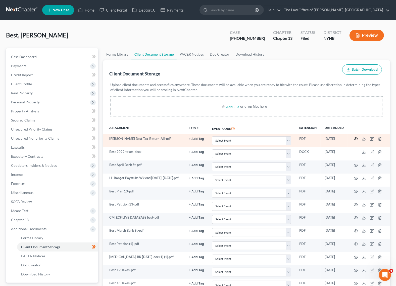
click at [354, 137] on icon "button" at bounding box center [356, 139] width 4 height 4
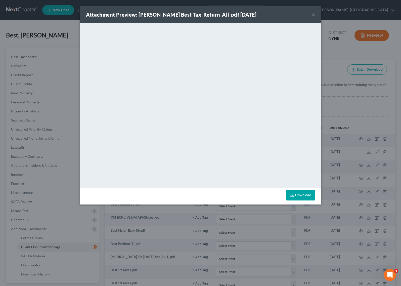
click at [309, 194] on link "Download" at bounding box center [300, 195] width 29 height 11
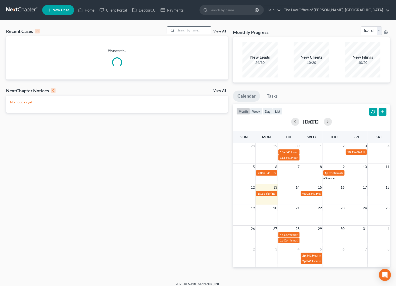
click at [192, 28] on input "search" at bounding box center [193, 30] width 35 height 7
paste input "[PERSON_NAME]"
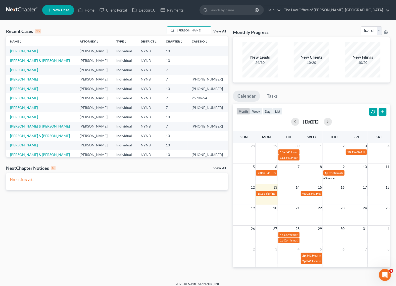
type input "[PERSON_NAME]"
click at [34, 53] on td "[PERSON_NAME]" at bounding box center [41, 50] width 70 height 9
click at [35, 51] on link "[PERSON_NAME]" at bounding box center [24, 51] width 28 height 4
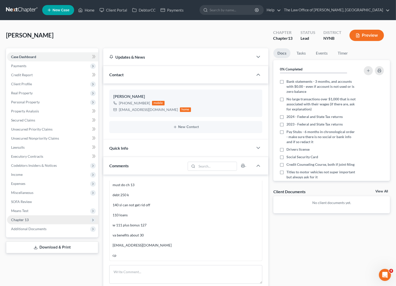
scroll to position [534, 0]
click at [53, 235] on div "Case Dashboard Payments Invoices Payments Payments Credit Report Client Profile…" at bounding box center [52, 142] width 92 height 189
click at [53, 232] on span "Additional Documents" at bounding box center [52, 228] width 91 height 9
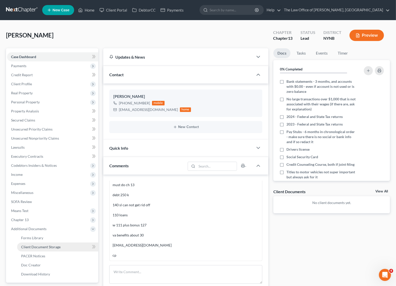
click at [54, 246] on span "Client Document Storage" at bounding box center [40, 246] width 39 height 4
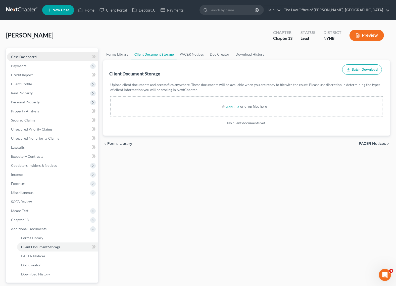
click at [35, 58] on link "Case Dashboard" at bounding box center [52, 56] width 91 height 9
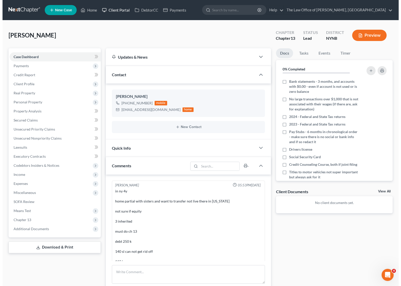
scroll to position [46, 0]
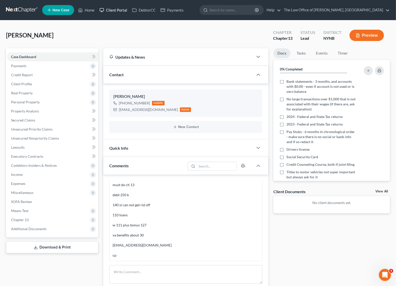
click at [116, 9] on link "Client Portal" at bounding box center [113, 10] width 33 height 9
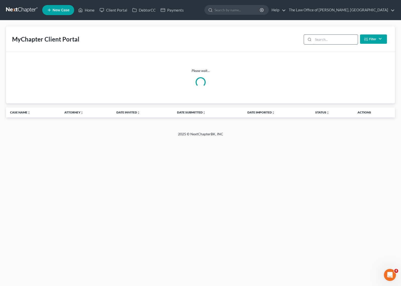
click at [329, 40] on input "search" at bounding box center [335, 40] width 44 height 10
paste input "Christopher"
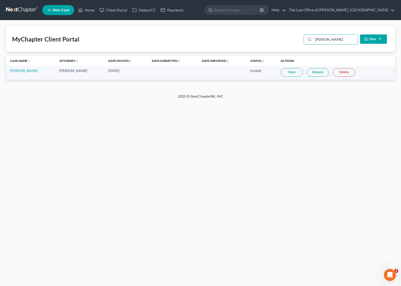
type input "Christopher de"
click at [299, 73] on link "View" at bounding box center [291, 72] width 22 height 9
click at [319, 71] on link "Resend" at bounding box center [317, 72] width 22 height 9
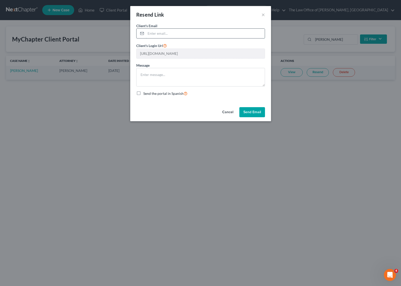
click at [155, 33] on input "email" at bounding box center [205, 34] width 119 height 10
click at [263, 15] on button "×" at bounding box center [263, 15] width 4 height 6
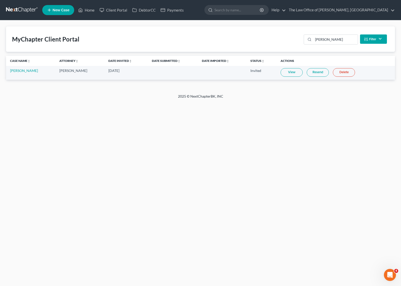
click at [305, 227] on div "Home New Case Client Portal DebtorCC Payments The Law Office of Christiaan Van …" at bounding box center [200, 143] width 401 height 286
drag, startPoint x: 151, startPoint y: 120, endPoint x: 133, endPoint y: 103, distance: 24.2
click at [151, 120] on div "Home New Case Client Portal DebtorCC Payments The Law Office of Christiaan Van …" at bounding box center [200, 143] width 401 height 286
click at [87, 143] on div "Home New Case Client Portal DebtorCC Payments The Law Office of Christiaan Van …" at bounding box center [200, 143] width 401 height 286
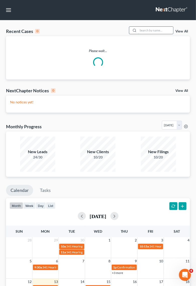
click at [149, 32] on input "search" at bounding box center [155, 30] width 35 height 7
paste input "[PERSON_NAME]"
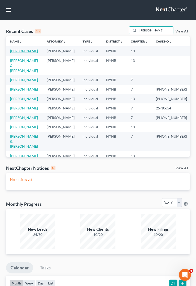
type input "[PERSON_NAME]"
click at [28, 52] on link "[PERSON_NAME]" at bounding box center [24, 51] width 28 height 4
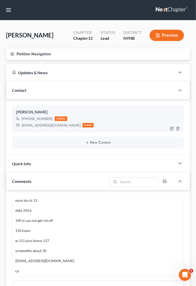
scroll to position [514, 0]
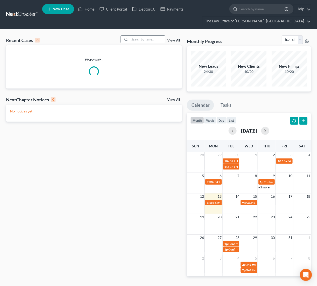
click at [159, 37] on input "search" at bounding box center [147, 39] width 35 height 7
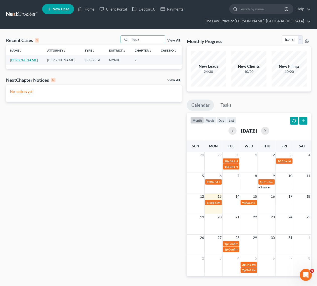
type input "thapa"
click at [21, 59] on link "[PERSON_NAME]" at bounding box center [24, 60] width 28 height 4
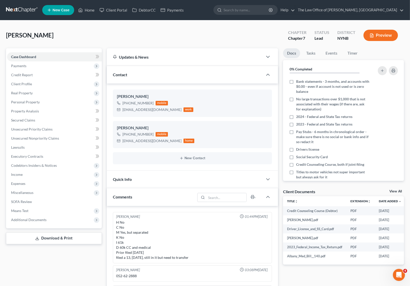
click at [53, 224] on div "Case Dashboard Payments Invoices Payments Payments Credit Report Client Profile…" at bounding box center [54, 138] width 96 height 180
click at [54, 221] on span "Additional Documents" at bounding box center [54, 219] width 95 height 9
click at [49, 235] on span "Client Document Storage" at bounding box center [40, 237] width 39 height 4
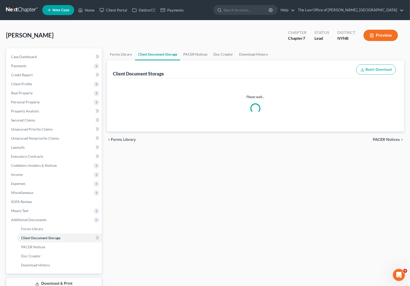
select select "1"
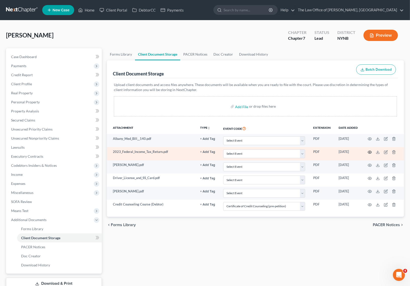
click at [321, 151] on icon "button" at bounding box center [370, 151] width 4 height 3
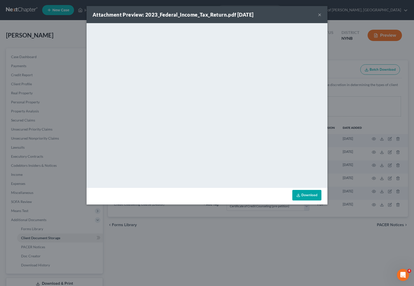
click at [318, 13] on button "×" at bounding box center [320, 15] width 4 height 6
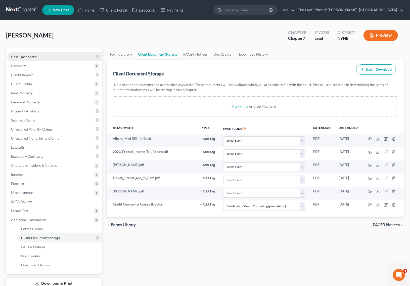
click at [64, 59] on link "Case Dashboard" at bounding box center [54, 56] width 95 height 9
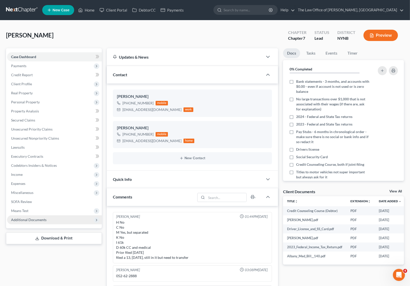
click at [51, 217] on span "Additional Documents" at bounding box center [54, 219] width 95 height 9
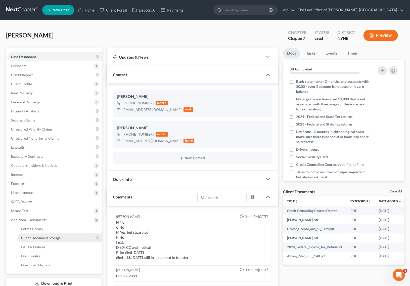
click at [62, 238] on link "Client Document Storage" at bounding box center [59, 237] width 85 height 9
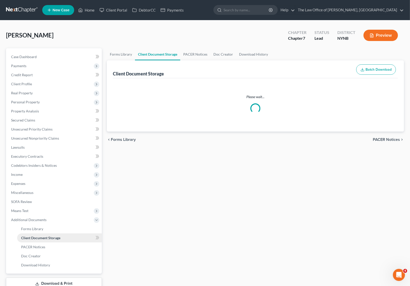
select select "1"
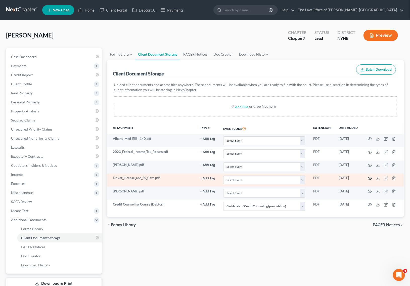
click at [321, 176] on icon "button" at bounding box center [369, 178] width 4 height 4
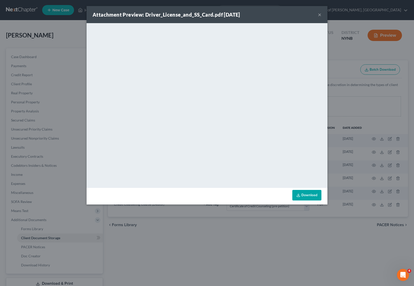
click at [319, 13] on button "×" at bounding box center [320, 15] width 4 height 6
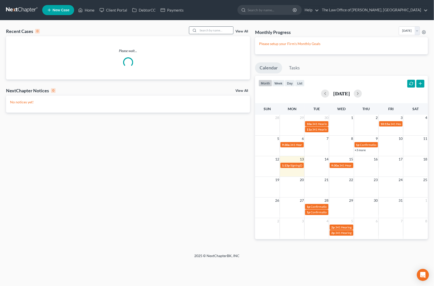
click at [217, 31] on input "search" at bounding box center [215, 30] width 35 height 7
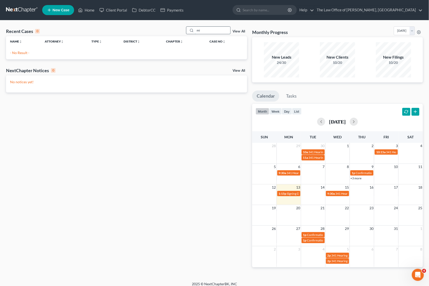
type input "m"
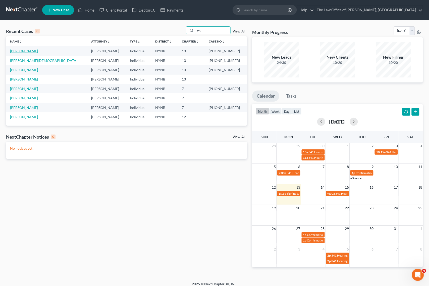
type input "eva"
click at [21, 51] on link "[PERSON_NAME]" at bounding box center [24, 51] width 28 height 4
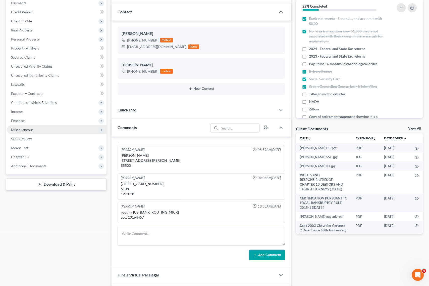
scroll to position [163, 0]
click at [41, 169] on span "Additional Documents" at bounding box center [56, 165] width 99 height 9
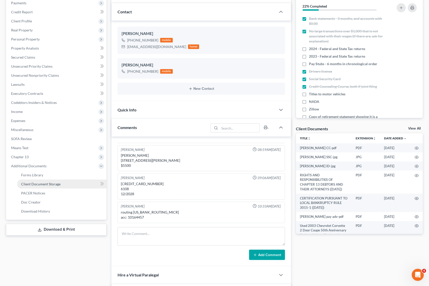
click at [51, 184] on span "Client Document Storage" at bounding box center [40, 184] width 39 height 4
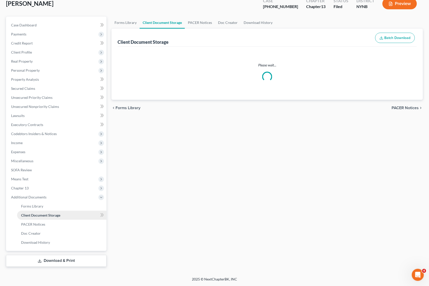
scroll to position [30, 0]
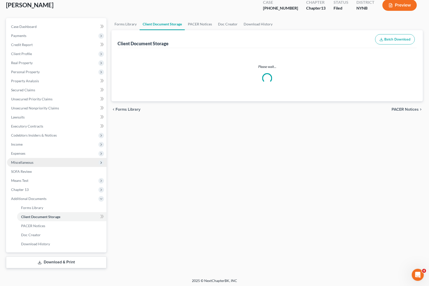
select select "1"
select select "5"
select select "2"
select select "6"
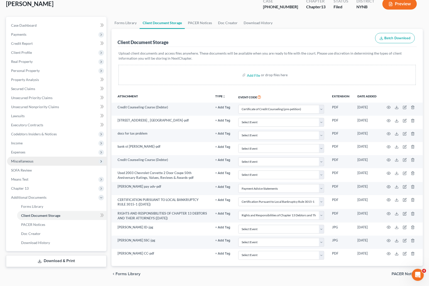
scroll to position [48, 0]
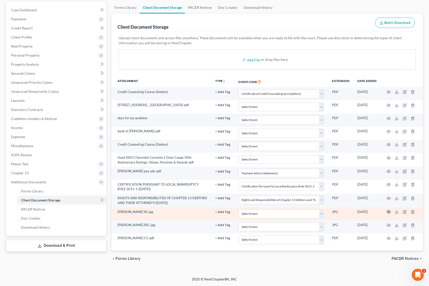
click at [389, 210] on icon "button" at bounding box center [389, 212] width 4 height 4
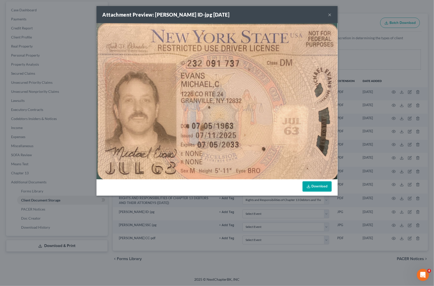
click at [362, 94] on div "Attachment Preview: Mike Evans ID-jpg 09/27/2025 × Download" at bounding box center [217, 143] width 434 height 286
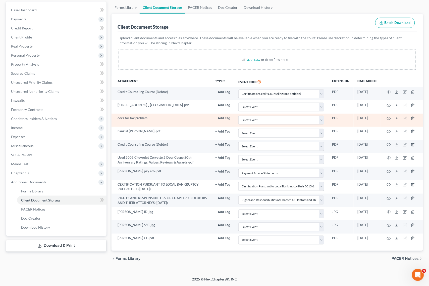
click at [392, 116] on td at bounding box center [402, 120] width 42 height 13
click at [388, 118] on icon "button" at bounding box center [389, 118] width 4 height 4
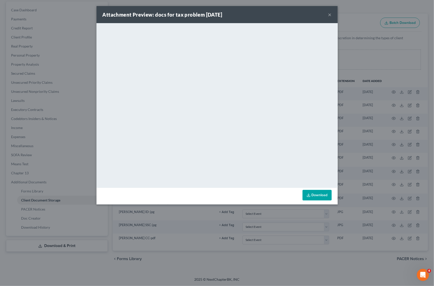
click at [359, 70] on div "Attachment Preview: docs for tax problem 09/22/2025 × <object ng-attr-data='htt…" at bounding box center [217, 143] width 434 height 286
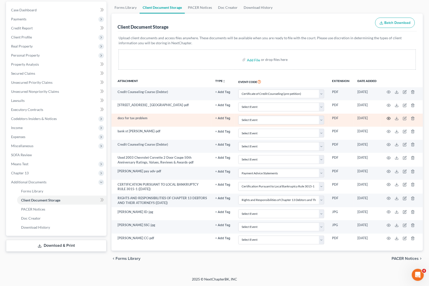
click at [390, 118] on icon "button" at bounding box center [389, 118] width 4 height 4
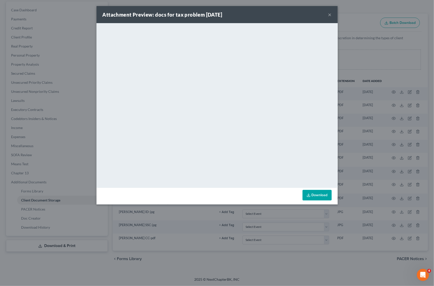
click at [342, 93] on div "Attachment Preview: docs for tax problem 09/22/2025 × <object ng-attr-data='htt…" at bounding box center [217, 143] width 434 height 286
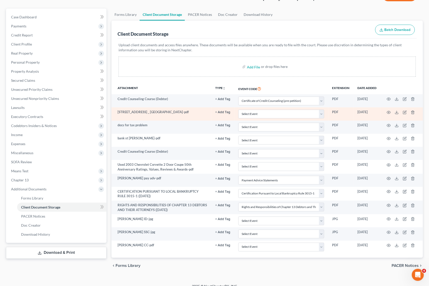
scroll to position [0, 0]
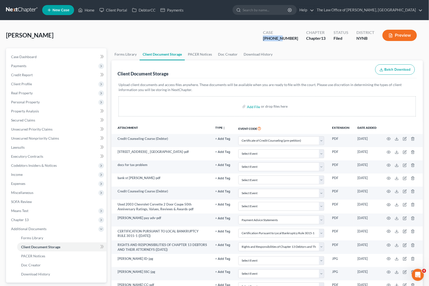
drag, startPoint x: 294, startPoint y: 38, endPoint x: 267, endPoint y: 42, distance: 27.4
click at [267, 42] on div "Evans, Mike Upgraded Case 25-11088-1 Chapter Chapter 13 Status Filed District N…" at bounding box center [214, 37] width 417 height 22
copy div "25-11088"
click at [200, 28] on div "Evans, Mike Upgraded Case 25-11088-1 Chapter Chapter 13 Status Filed District N…" at bounding box center [214, 37] width 417 height 22
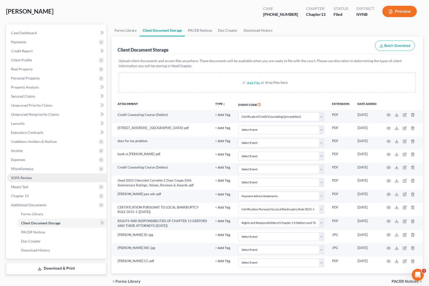
scroll to position [48, 0]
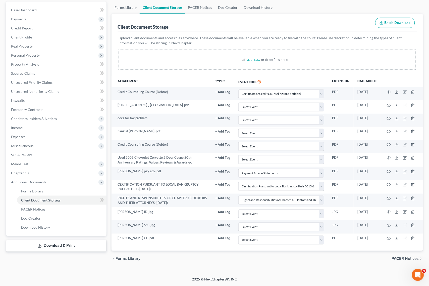
drag, startPoint x: 226, startPoint y: 26, endPoint x: 221, endPoint y: 27, distance: 4.9
click at [226, 26] on div "Client Document Storage Batch Download" at bounding box center [267, 23] width 299 height 18
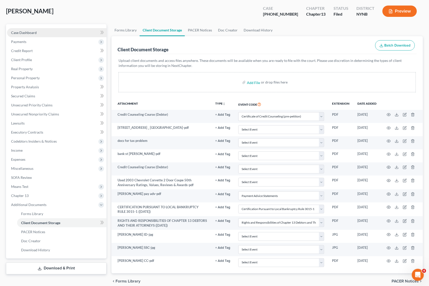
scroll to position [0, 0]
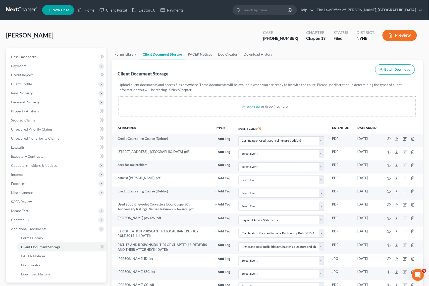
drag, startPoint x: 202, startPoint y: 38, endPoint x: 189, endPoint y: 43, distance: 14.3
click at [202, 38] on div "Evans, Mike Upgraded Case 25-11088-1 Chapter Chapter 13 Status Filed District N…" at bounding box center [214, 37] width 417 height 22
click at [31, 35] on span "[PERSON_NAME]" at bounding box center [29, 34] width 47 height 7
copy span "Mike"
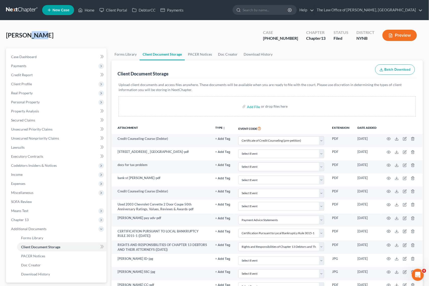
click at [18, 14] on link at bounding box center [22, 10] width 32 height 9
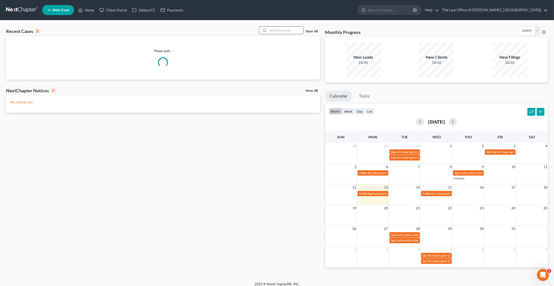
click at [268, 31] on div at bounding box center [281, 30] width 45 height 8
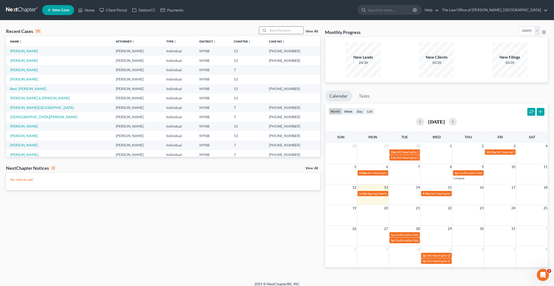
click at [272, 31] on input "search" at bounding box center [285, 30] width 35 height 7
paste input "I’ve attached the completed Notice of Time Fixed along with the document I used…"
click at [291, 27] on input "I’ve attached the completed Notice of Time Fixed along with the document I used…" at bounding box center [285, 30] width 35 height 7
click at [290, 28] on input "I’ve attached the completed Notice of Time Fixed along with the document I used…" at bounding box center [285, 30] width 35 height 7
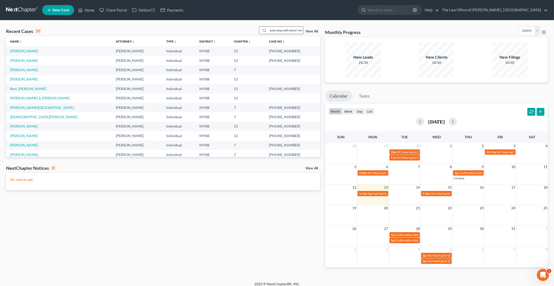
click at [290, 28] on input "I’ve attached the completed Notice of Time Fixed along with the document I used…" at bounding box center [285, 30] width 35 height 7
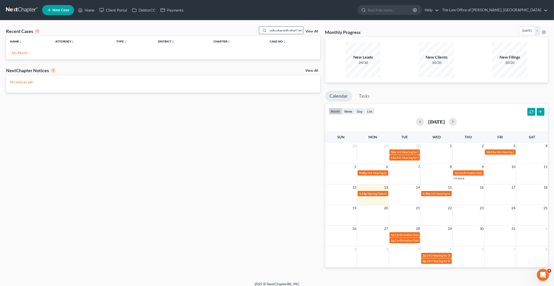
click at [290, 28] on input "I’ve attached the completed Notice of Time Fixed along with the document I used…" at bounding box center [285, 30] width 35 height 7
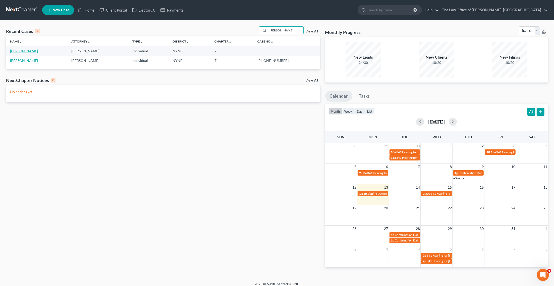
type input "[PERSON_NAME]"
click at [28, 53] on link "[PERSON_NAME]" at bounding box center [24, 51] width 28 height 4
click at [28, 52] on link "[PERSON_NAME]" at bounding box center [24, 51] width 28 height 4
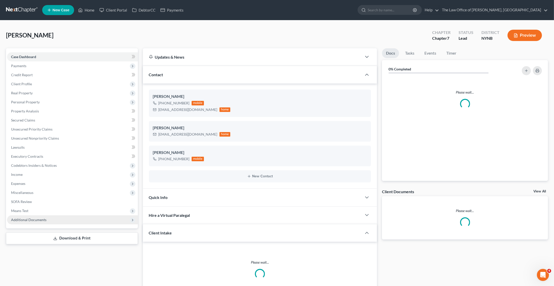
click at [33, 223] on span "Additional Documents" at bounding box center [72, 219] width 131 height 9
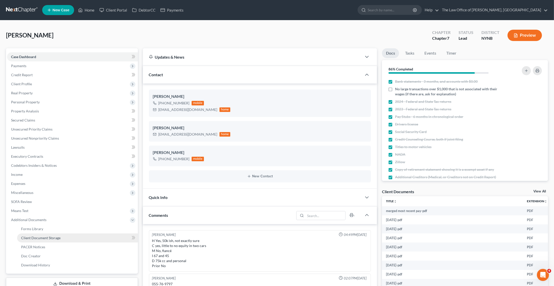
scroll to position [31, 0]
click at [72, 238] on link "Client Document Storage" at bounding box center [77, 237] width 121 height 9
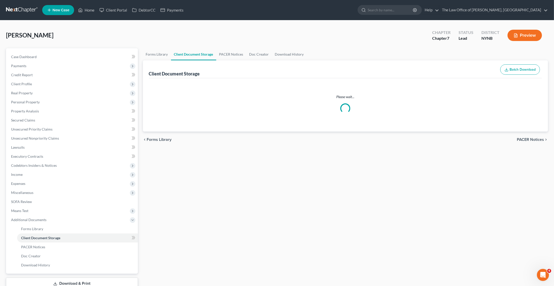
select select "1"
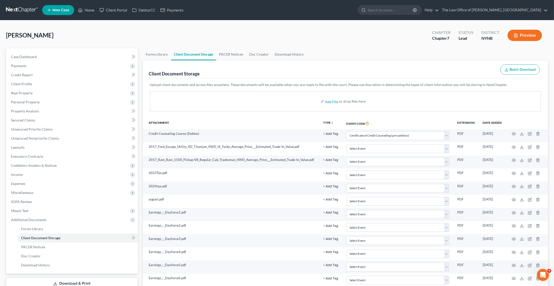
click at [357, 37] on div "Markley, Andrea Upgraded Chapter Chapter 7 Status Lead District NYNB Preview" at bounding box center [277, 37] width 542 height 22
select select "1"
click at [20, 12] on link at bounding box center [22, 10] width 32 height 9
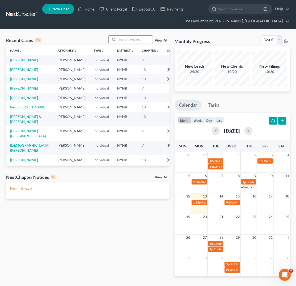
click at [124, 38] on input "search" at bounding box center [135, 39] width 35 height 7
paste input "25-10986"
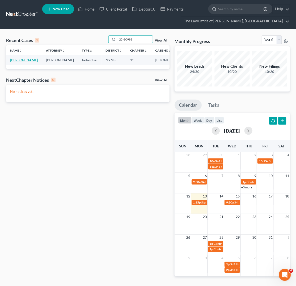
type input "25-10986"
click at [15, 60] on link "[PERSON_NAME]" at bounding box center [24, 60] width 28 height 4
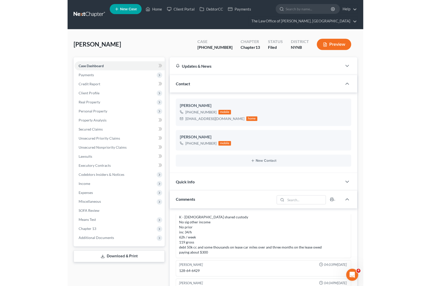
scroll to position [299, 0]
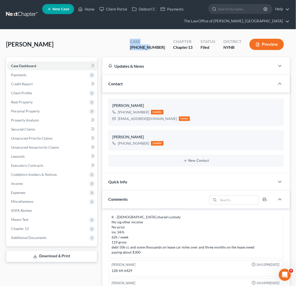
drag, startPoint x: 160, startPoint y: 47, endPoint x: 130, endPoint y: 44, distance: 30.8
click at [130, 44] on div "[PERSON_NAME] Upgraded Case [PHONE_NUMBER] Chapter Chapter 13 Status Filed Dist…" at bounding box center [148, 46] width 284 height 22
click at [152, 48] on div "[PHONE_NUMBER]" at bounding box center [147, 47] width 35 height 6
drag, startPoint x: 161, startPoint y: 48, endPoint x: 127, endPoint y: 49, distance: 33.9
click at [127, 49] on div "[PERSON_NAME] Upgraded Case [PHONE_NUMBER] Chapter Chapter 13 Status Filed Dist…" at bounding box center [148, 46] width 284 height 22
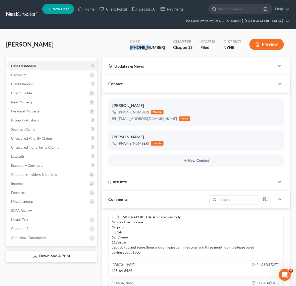
copy div "25-10986"
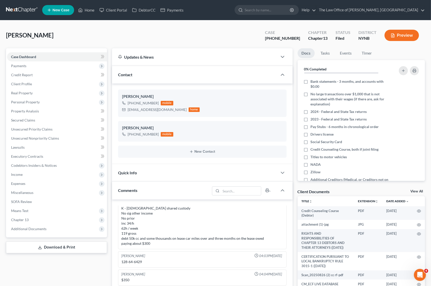
click at [90, 33] on div "[PERSON_NAME] Upgraded Case [PHONE_NUMBER] Chapter Chapter 13 Status Filed Dist…" at bounding box center [215, 37] width 419 height 22
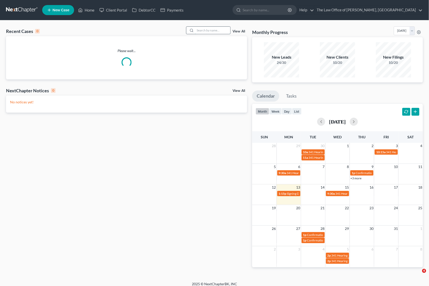
click at [203, 33] on input "search" at bounding box center [212, 30] width 35 height 7
paste input "SuitorWinn"
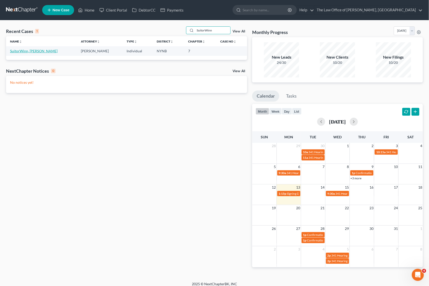
type input "SuitorWinn"
click at [22, 50] on link "SuitorWinn, [PERSON_NAME]" at bounding box center [33, 51] width 47 height 4
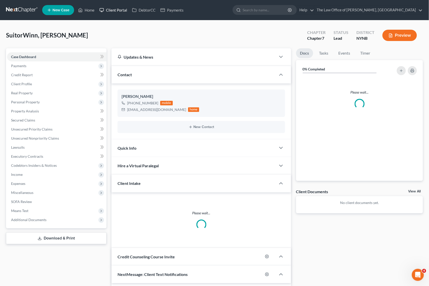
click at [113, 13] on link "Client Portal" at bounding box center [113, 10] width 33 height 9
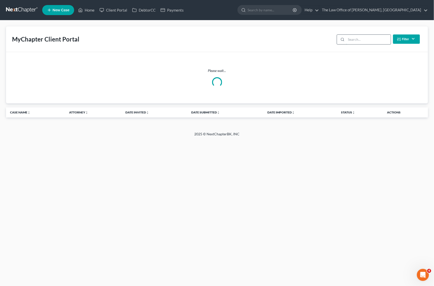
click at [346, 37] on input "search" at bounding box center [368, 40] width 44 height 10
paste input "SuitorWinn"
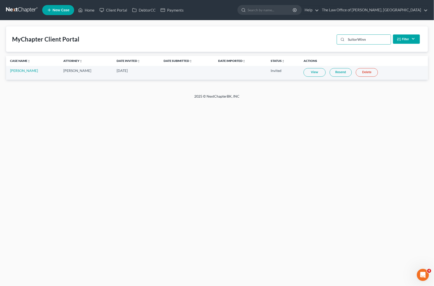
click at [325, 73] on link "View" at bounding box center [314, 72] width 22 height 9
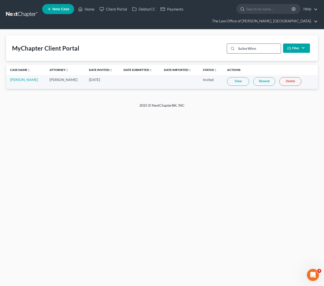
click at [259, 47] on input "SuitorWinn" at bounding box center [258, 49] width 44 height 10
paste input "search"
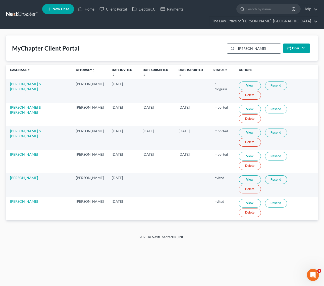
click at [249, 48] on input "[PERSON_NAME]" at bounding box center [258, 49] width 44 height 10
type input "[PERSON_NAME]"
click at [21, 201] on link "[PERSON_NAME]" at bounding box center [24, 201] width 28 height 4
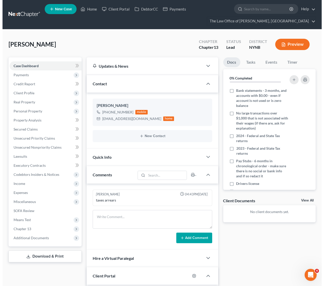
scroll to position [344, 0]
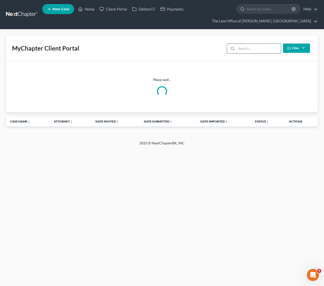
click at [238, 47] on input "search" at bounding box center [258, 49] width 44 height 10
paste input "[PERSON_NAME]"
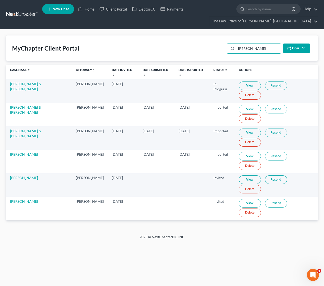
type input "[PERSON_NAME]"
click at [259, 202] on link "View" at bounding box center [250, 203] width 22 height 9
click at [25, 13] on link at bounding box center [22, 14] width 32 height 9
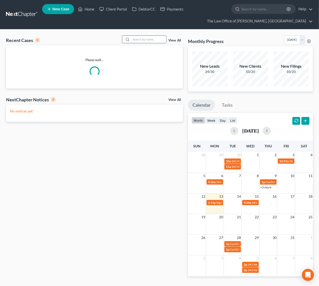
click at [150, 40] on input "search" at bounding box center [148, 39] width 35 height 7
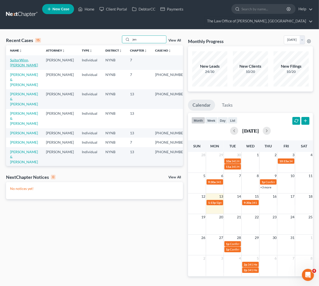
type input "jen"
click at [16, 58] on link "SuitorWinn, Jennifer" at bounding box center [24, 62] width 28 height 9
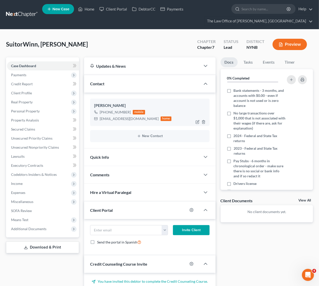
click at [126, 120] on div "JenniferWinn@PriceChopper.com" at bounding box center [129, 118] width 59 height 5
click at [127, 118] on div "JenniferWinn@PriceChopper.com" at bounding box center [129, 118] width 59 height 5
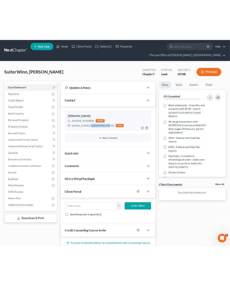
scroll to position [344, 0]
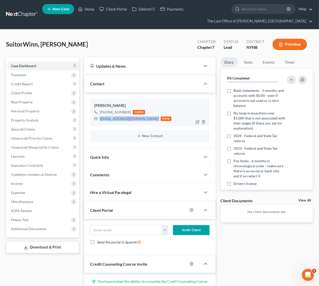
click at [127, 118] on div "JenniferWinn@PriceChopper.com" at bounding box center [129, 118] width 59 height 5
copy div "JenniferWinn@PriceChopper.com"
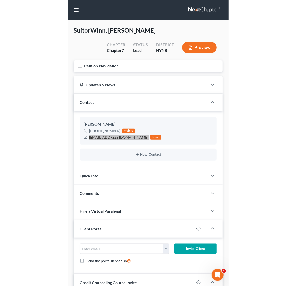
scroll to position [323, 0]
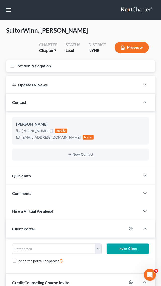
click at [143, 26] on div "SuitorWinn, Jennifer Upgraded Chapter Chapter 7 Status Lead District NYNB Previ…" at bounding box center [80, 43] width 149 height 34
drag, startPoint x: 24, startPoint y: 49, endPoint x: 27, endPoint y: 48, distance: 2.6
click at [24, 49] on div "SuitorWinn, Jennifer Upgraded Chapter Chapter 7 Status Lead District NYNB Previ…" at bounding box center [80, 43] width 149 height 34
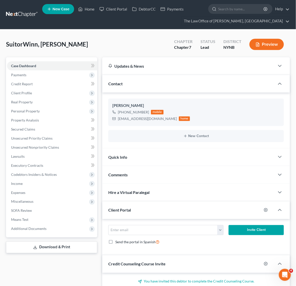
scroll to position [268, 0]
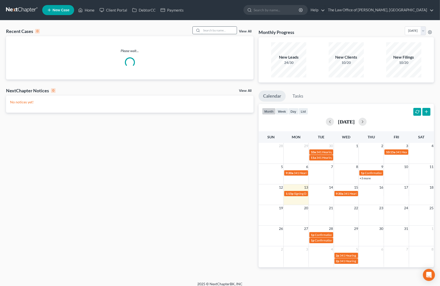
click at [213, 31] on input "search" at bounding box center [218, 30] width 35 height 7
paste input "[PERSON_NAME]"
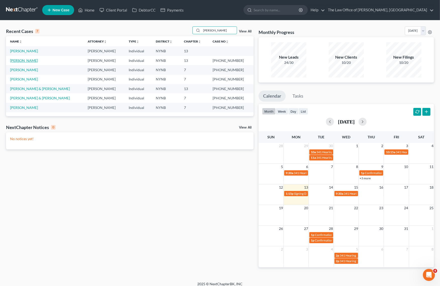
type input "[PERSON_NAME]"
click at [27, 60] on link "[PERSON_NAME]" at bounding box center [24, 60] width 28 height 4
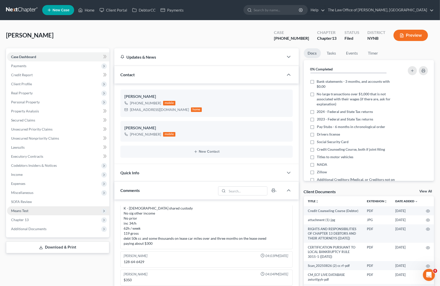
scroll to position [31, 0]
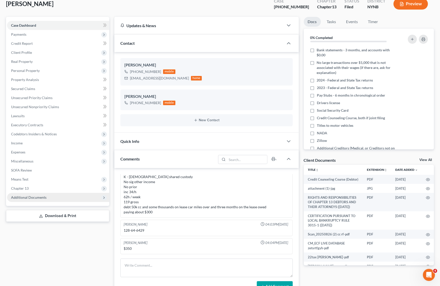
click at [43, 196] on span "Additional Documents" at bounding box center [28, 197] width 35 height 4
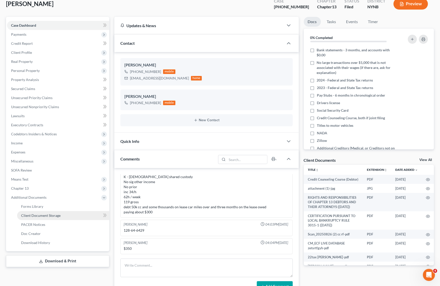
click at [74, 213] on link "Client Document Storage" at bounding box center [63, 215] width 92 height 9
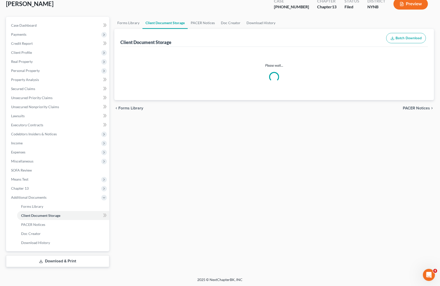
scroll to position [7, 0]
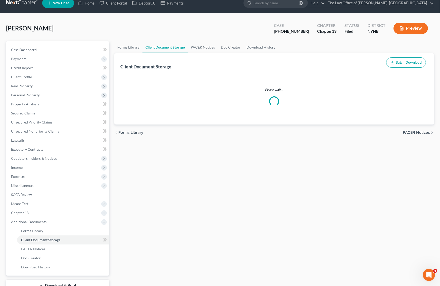
select select "5"
select select "1"
select select "2"
select select "6"
select select "1"
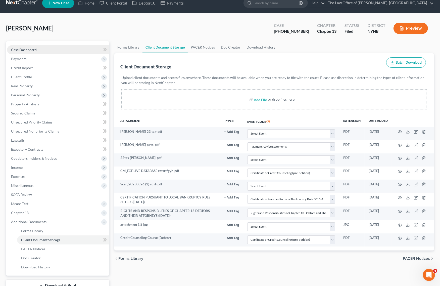
scroll to position [0, 0]
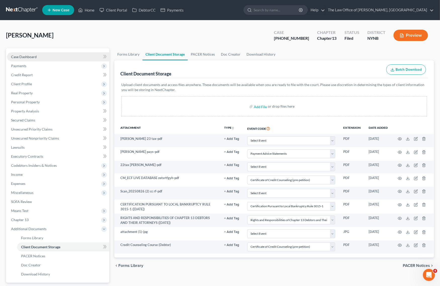
click at [30, 57] on span "Case Dashboard" at bounding box center [24, 56] width 26 height 4
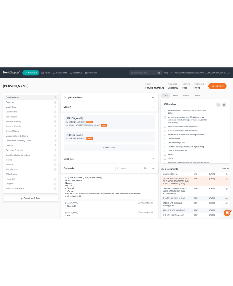
scroll to position [32, 0]
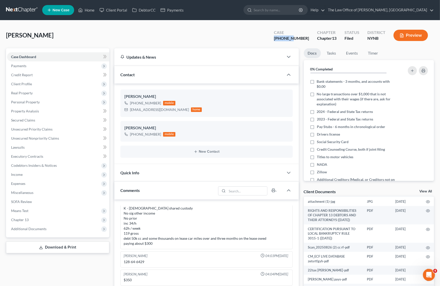
drag, startPoint x: 292, startPoint y: 40, endPoint x: 268, endPoint y: 39, distance: 24.1
click at [268, 39] on div "[PERSON_NAME] Upgraded Case [PHONE_NUMBER] Chapter Chapter 13 Status Filed Dist…" at bounding box center [220, 37] width 428 height 22
copy div "25-10986"
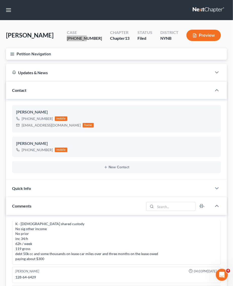
scroll to position [0, 0]
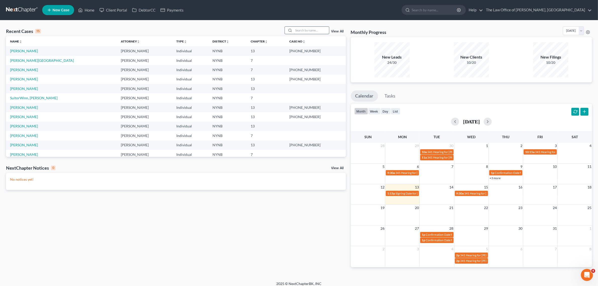
click at [310, 30] on input "search" at bounding box center [311, 30] width 35 height 7
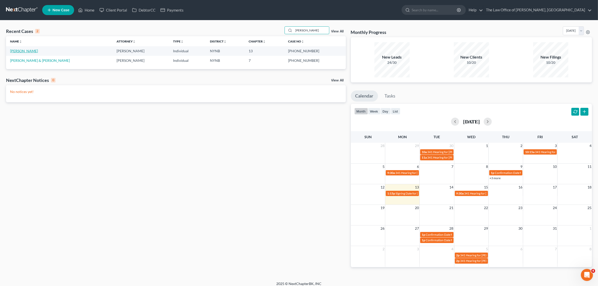
type input "[PERSON_NAME]"
click at [31, 51] on link "[PERSON_NAME]" at bounding box center [24, 51] width 28 height 4
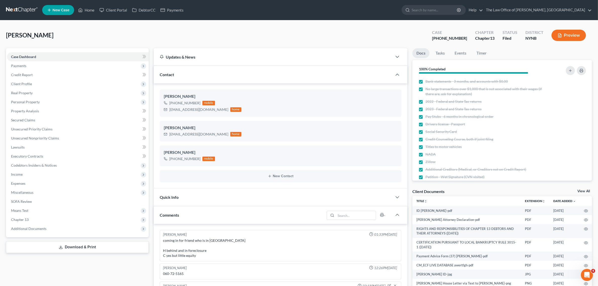
click at [24, 12] on link at bounding box center [22, 10] width 32 height 9
